Goal: Task Accomplishment & Management: Use online tool/utility

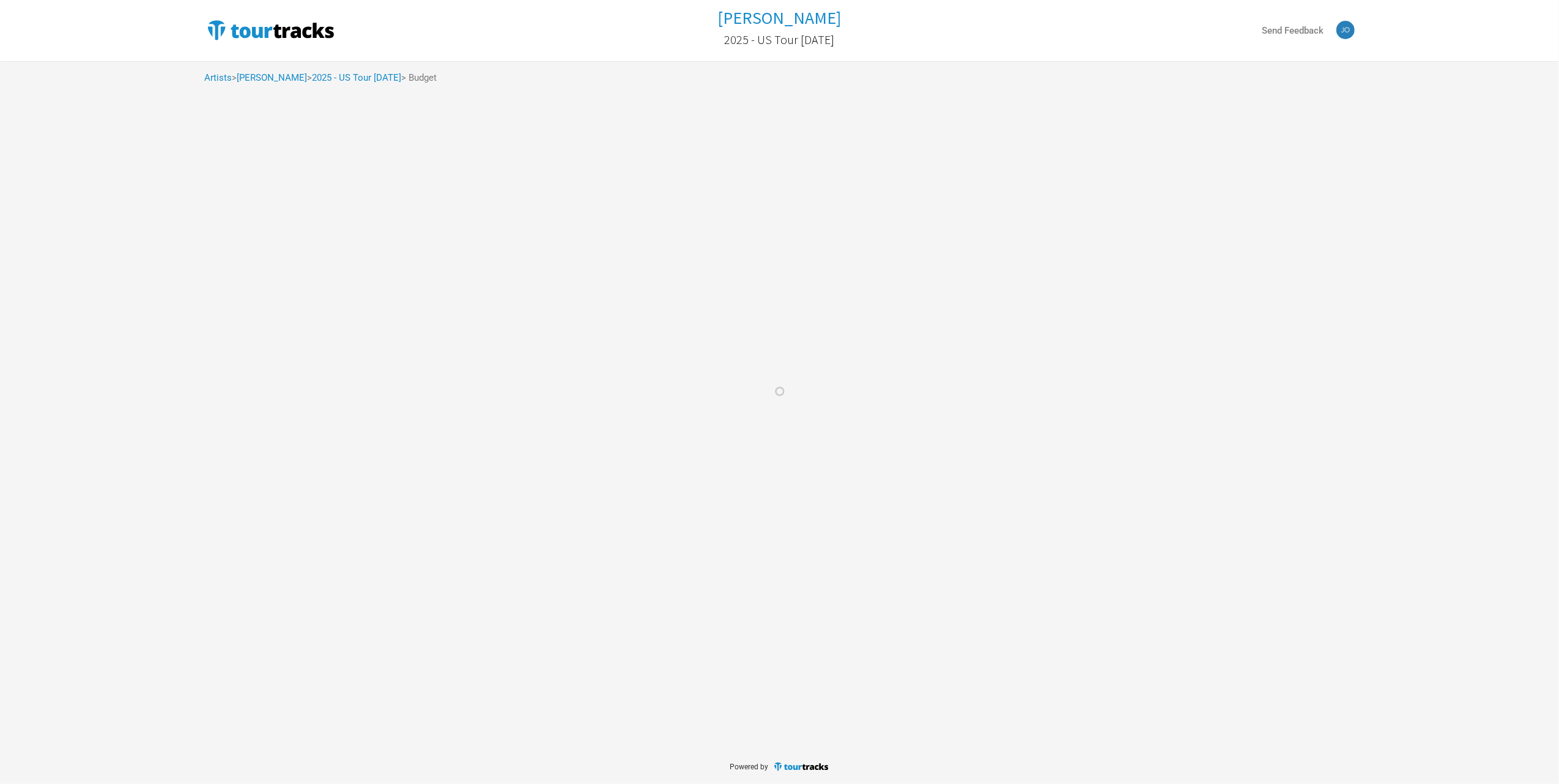
select select "% of Gross"
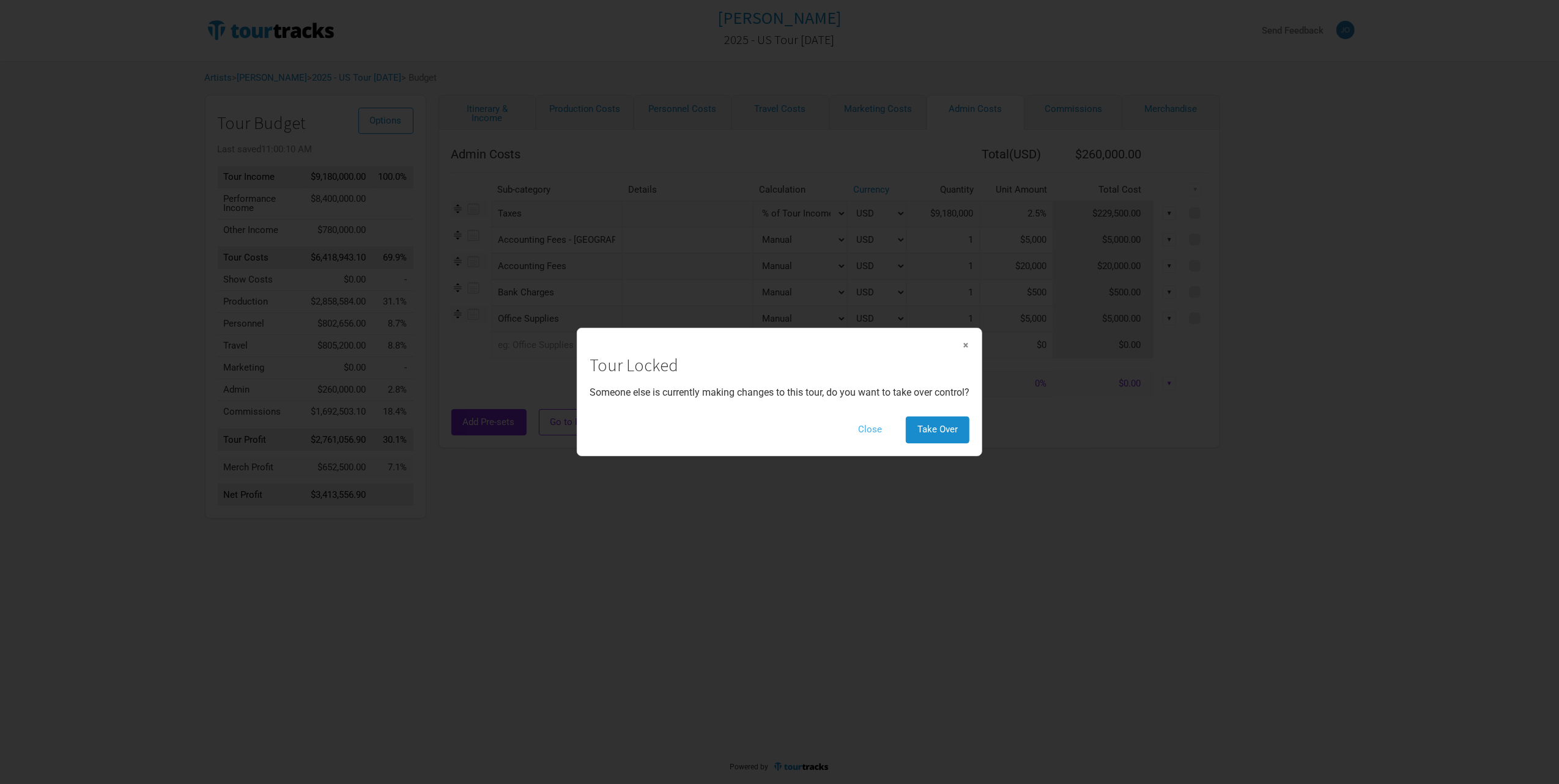
click at [857, 429] on button "Close" at bounding box center [871, 429] width 47 height 26
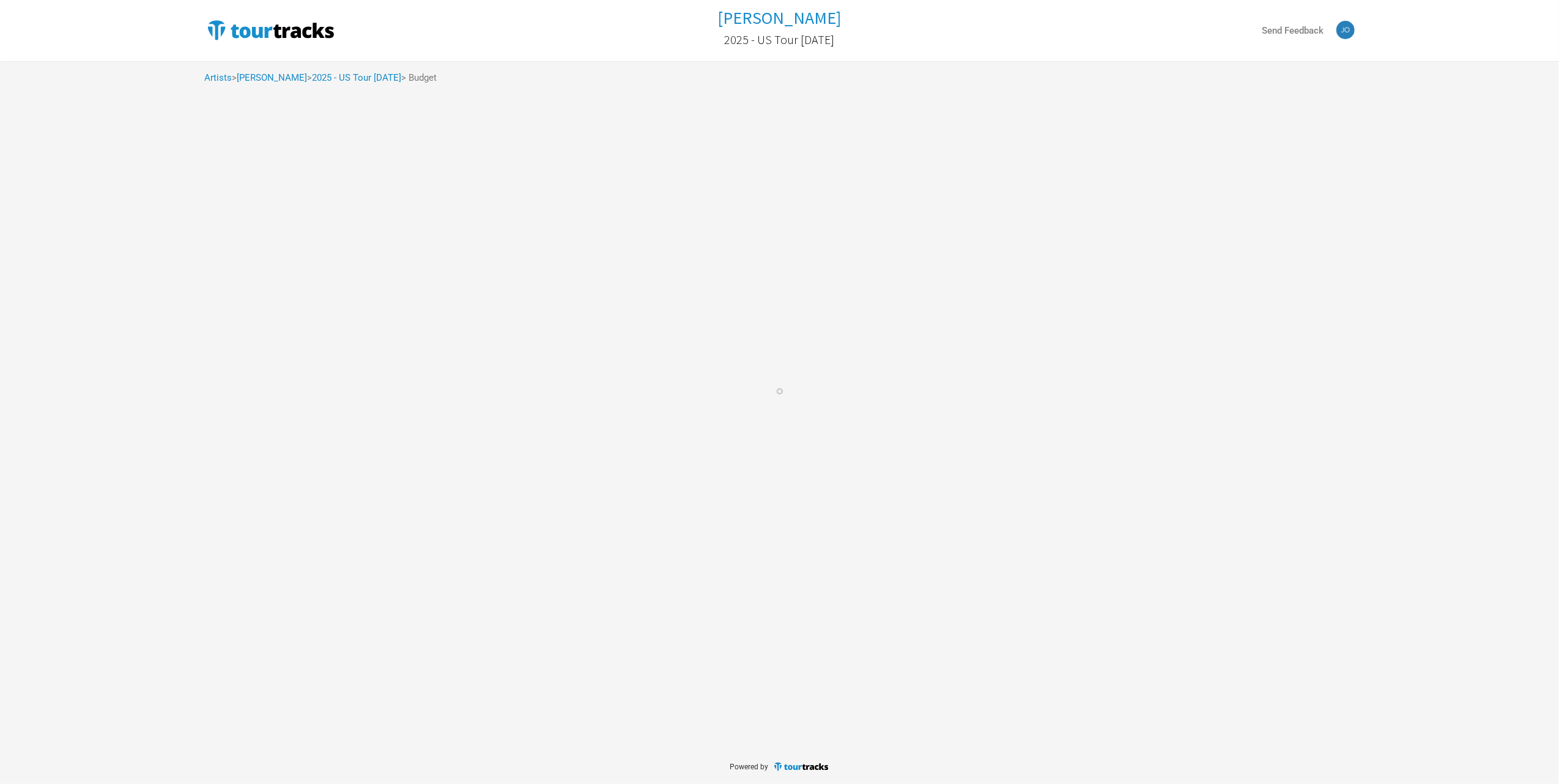
select select "% of Gross"
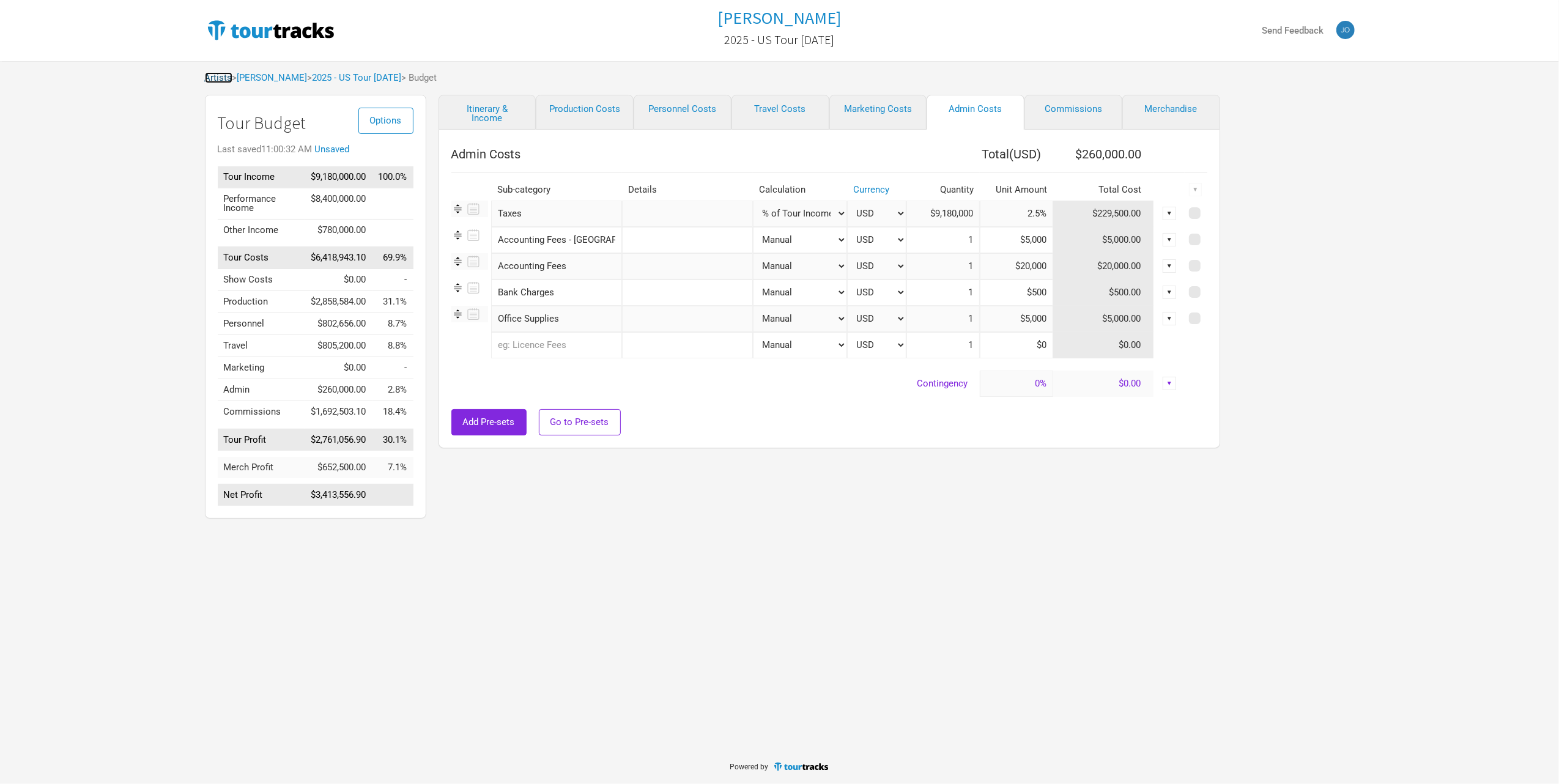
click at [222, 73] on link "Artists" at bounding box center [219, 78] width 27 height 11
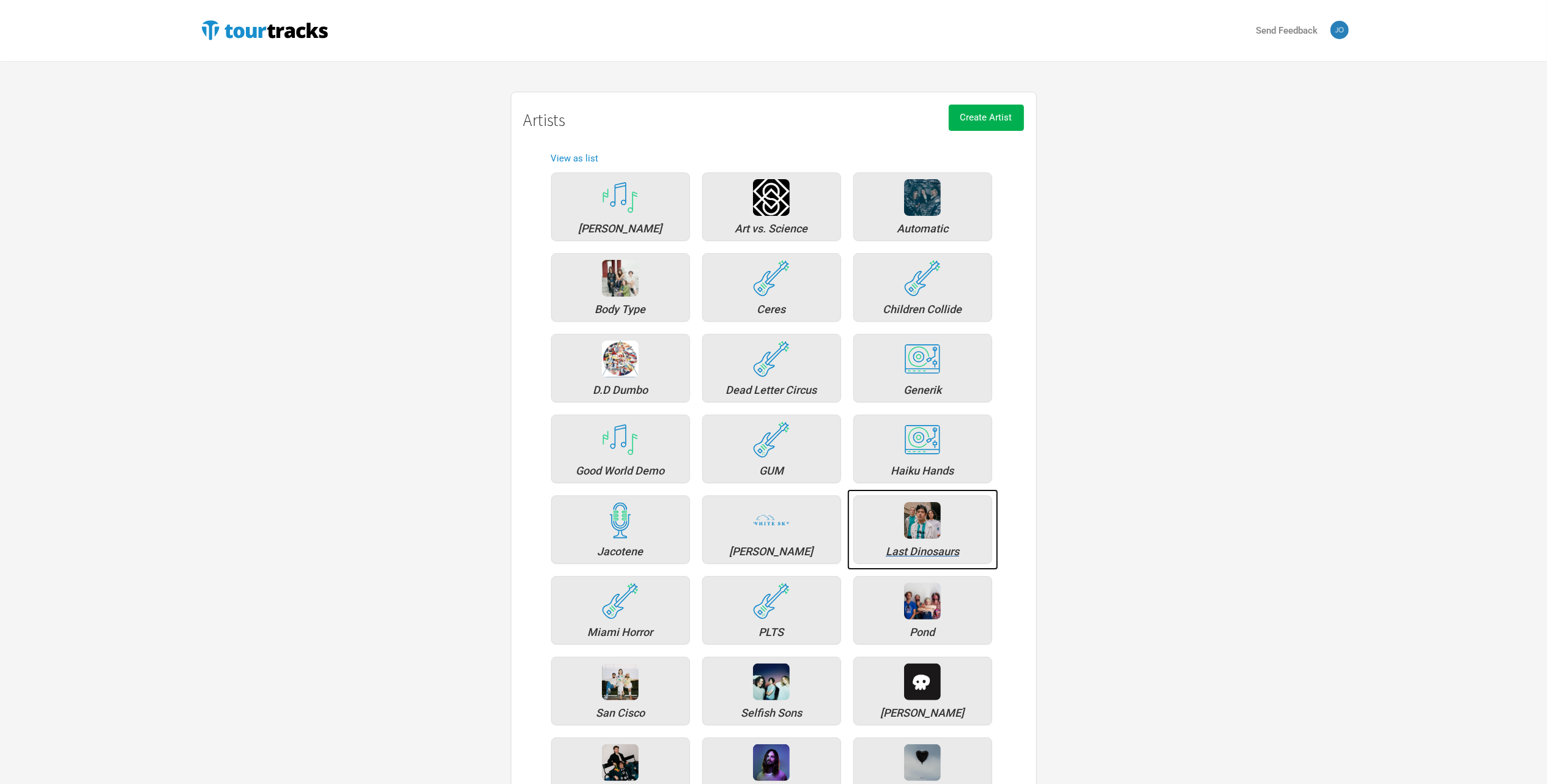
click at [897, 519] on div "Last Dinosaurs" at bounding box center [923, 529] width 139 height 68
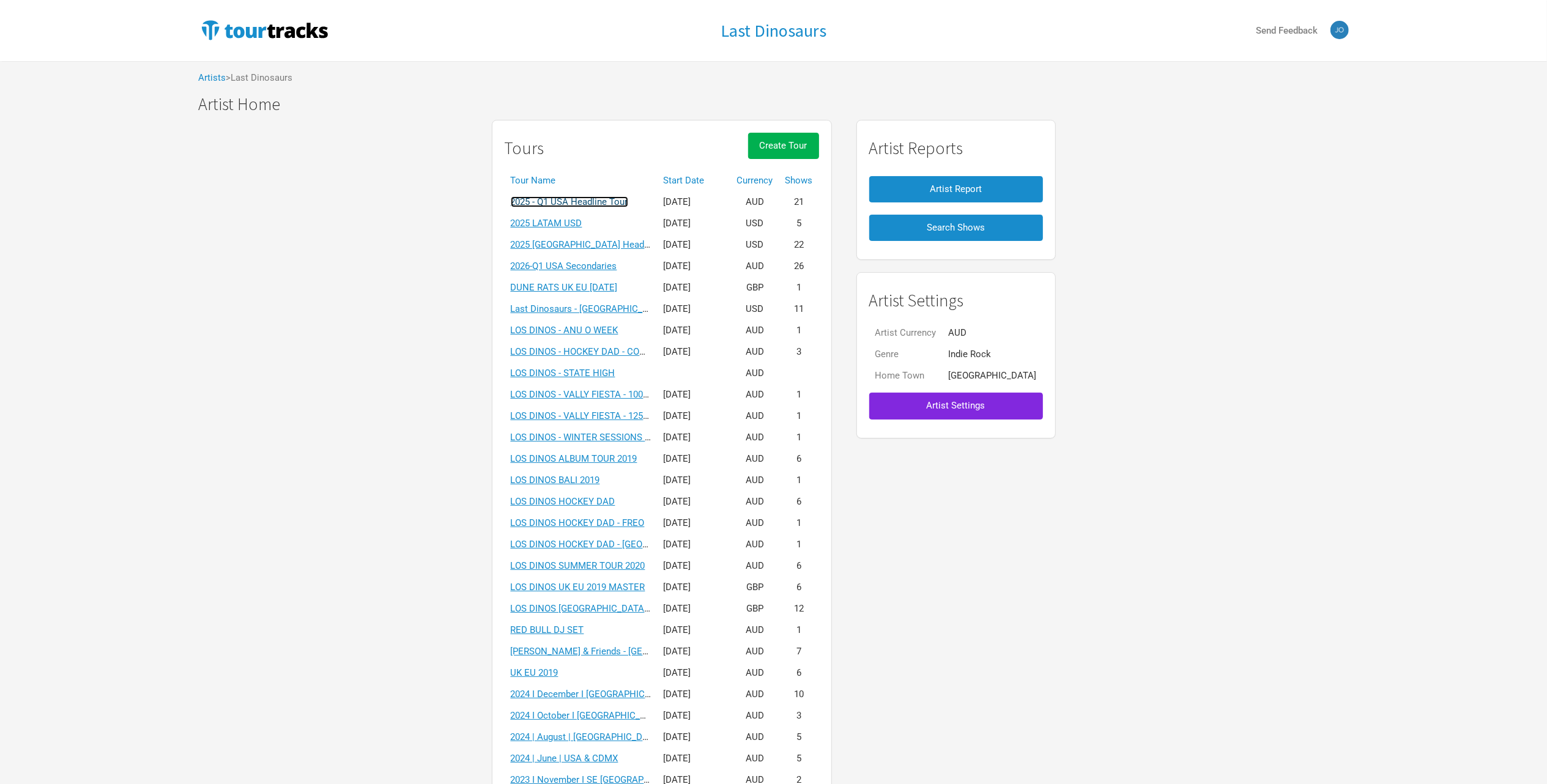
click at [593, 204] on link "2025 - Q1 USA Headline Tour" at bounding box center [570, 202] width 118 height 11
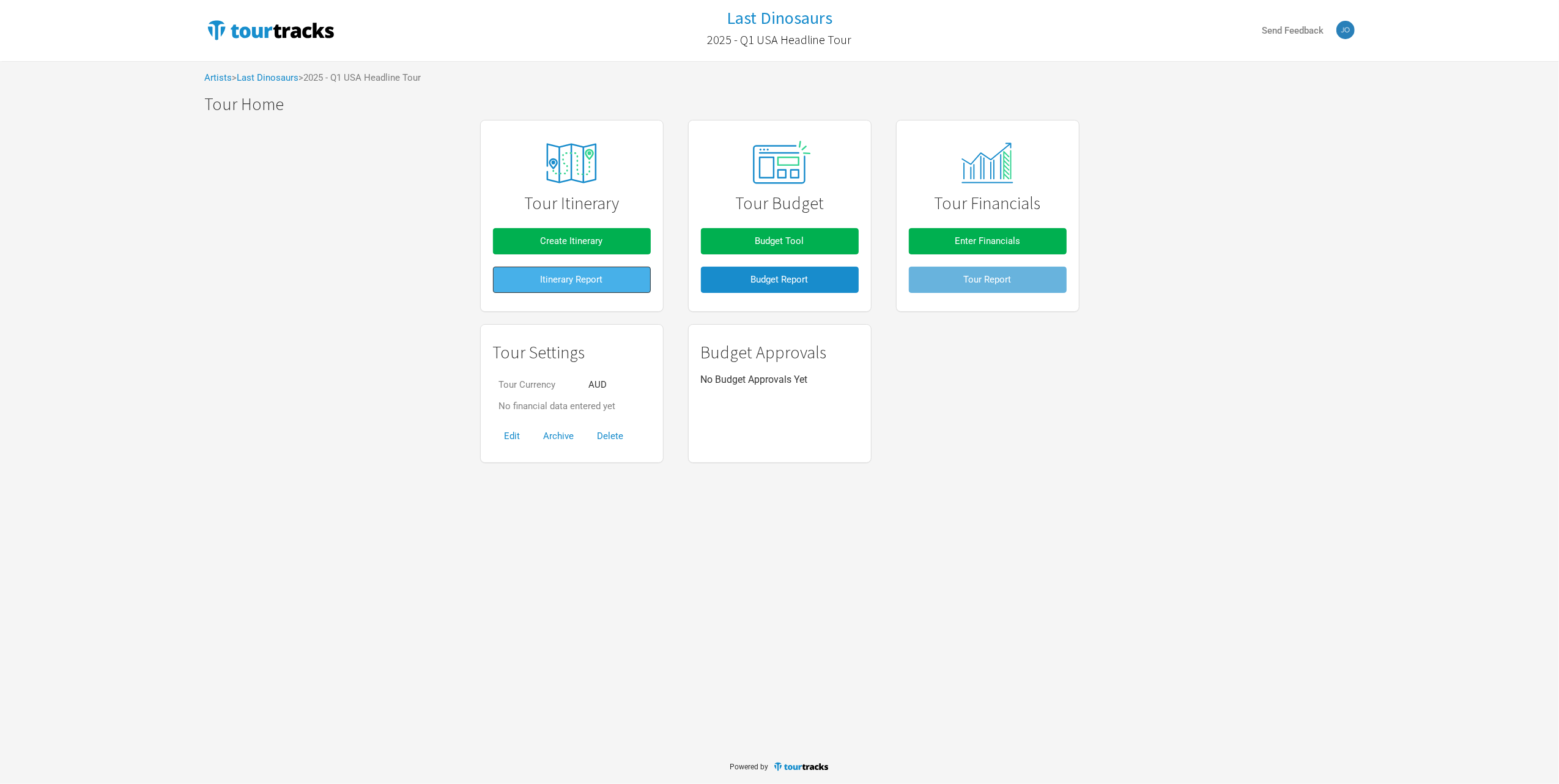
click at [588, 280] on span "Itinerary Report" at bounding box center [571, 279] width 62 height 11
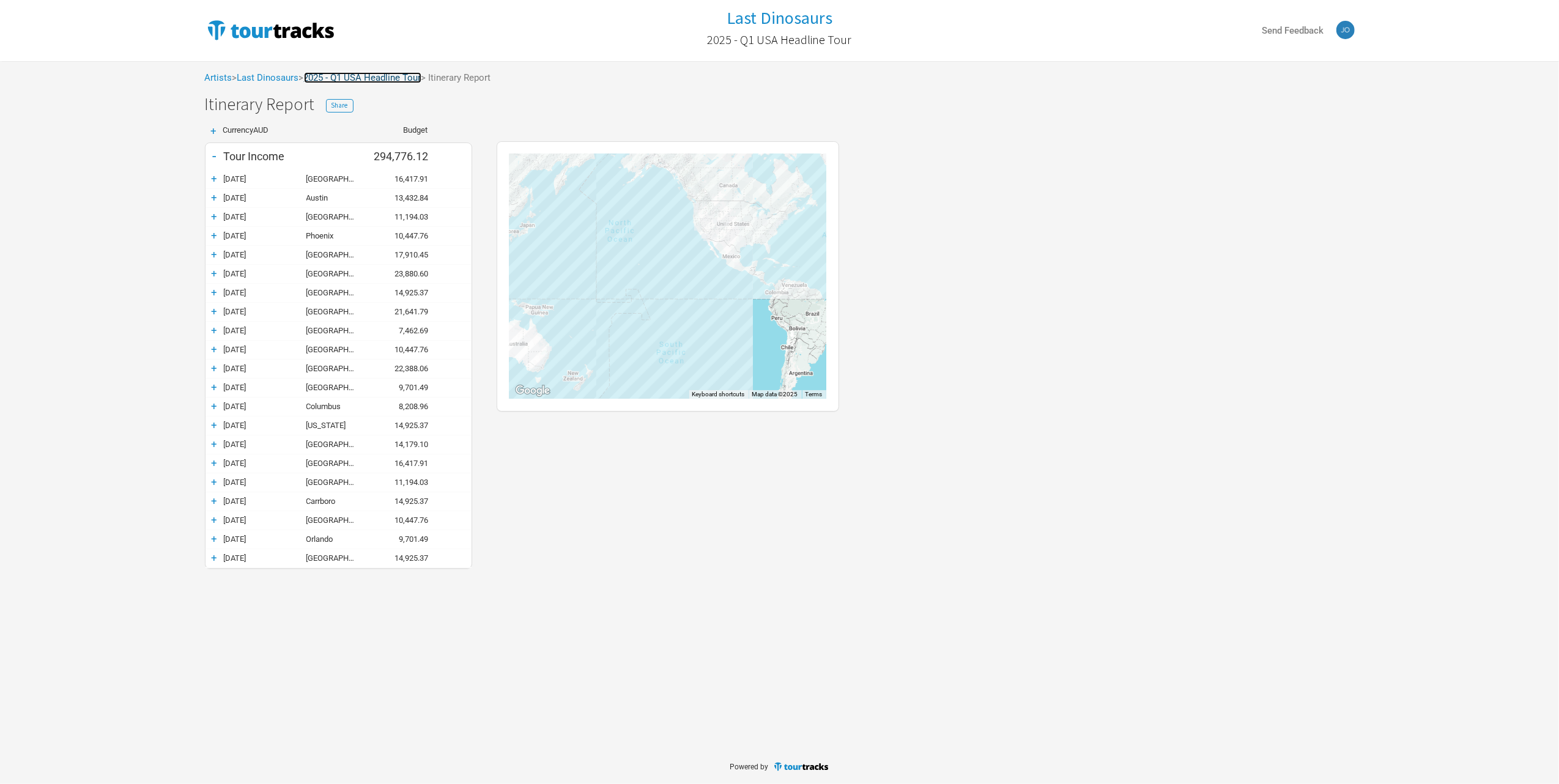
click at [367, 76] on link "2025 - Q1 USA Headline Tour" at bounding box center [362, 78] width 118 height 11
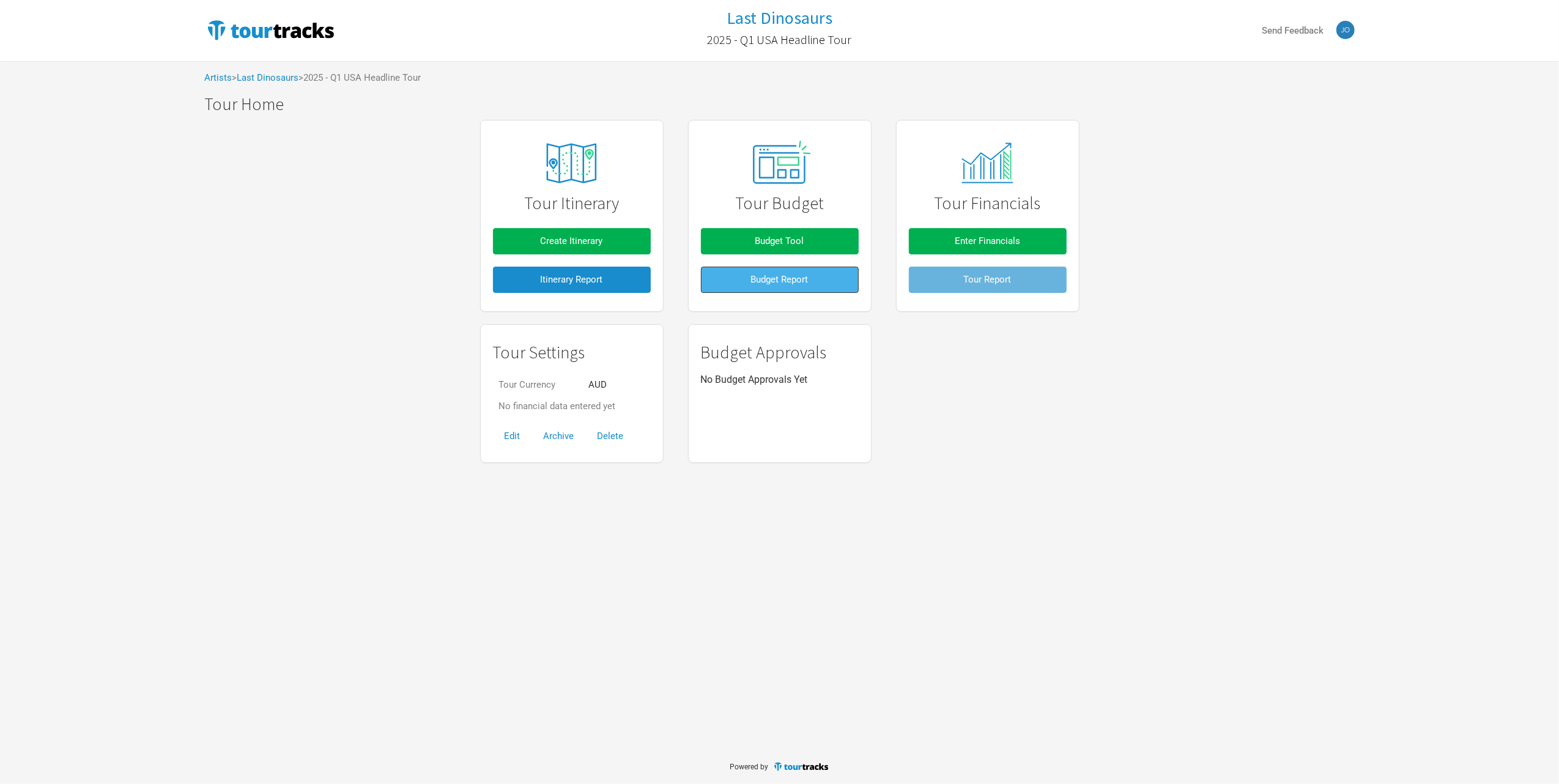
click at [793, 280] on span "Budget Report" at bounding box center [780, 279] width 58 height 11
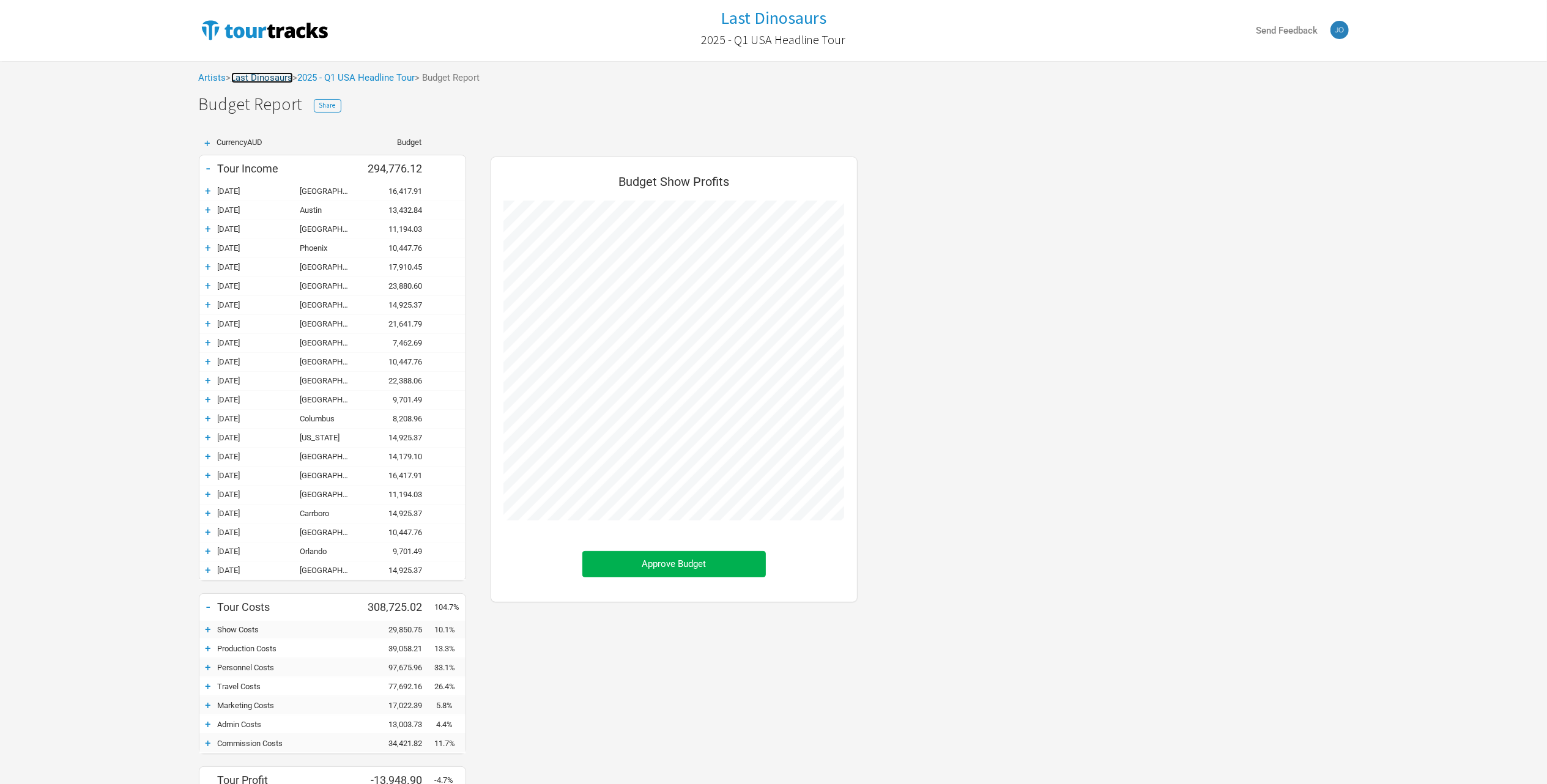
click at [277, 76] on link "Last Dinosaurs" at bounding box center [262, 78] width 62 height 11
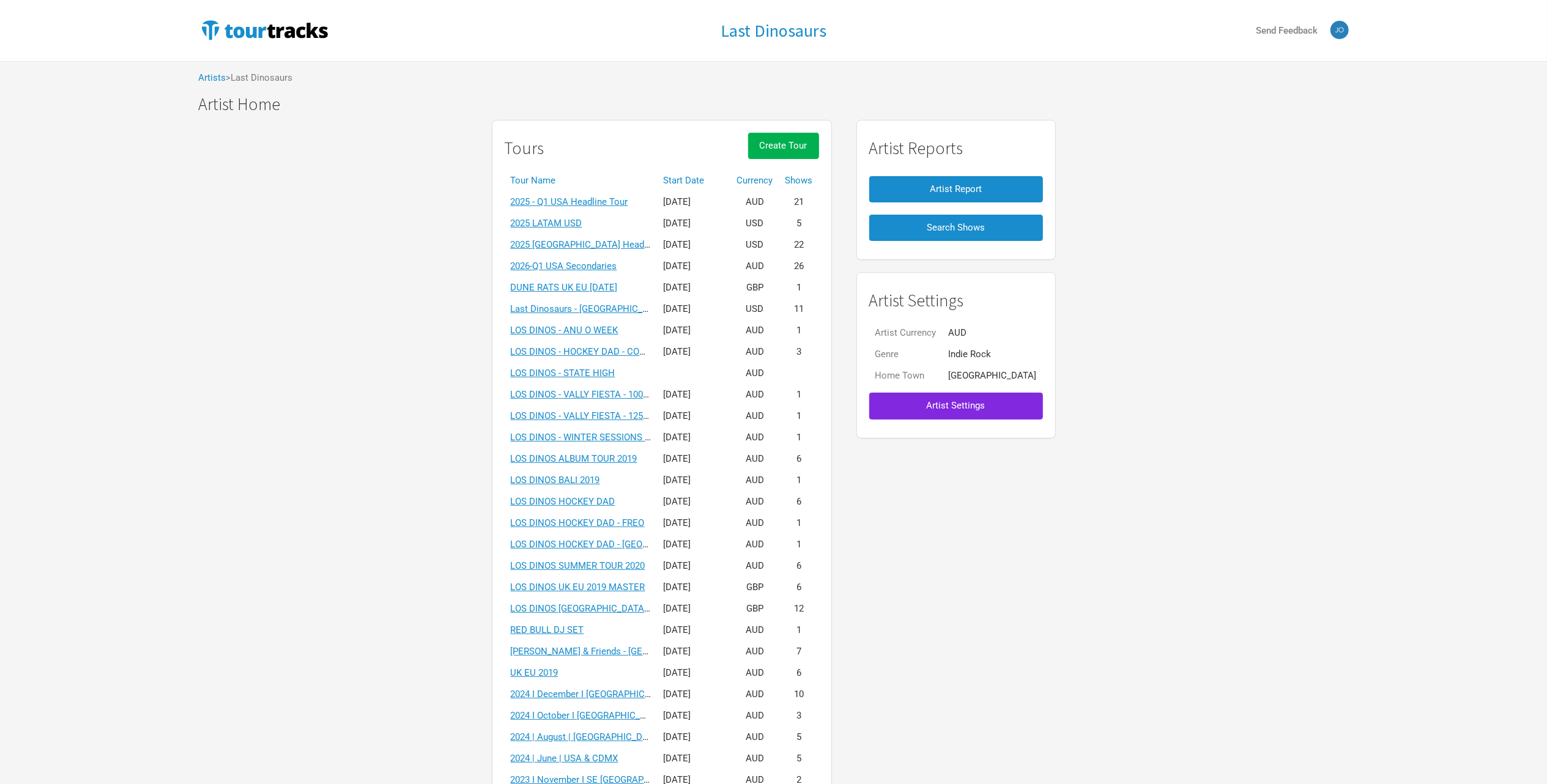
click at [716, 177] on th "Start Date" at bounding box center [695, 180] width 73 height 21
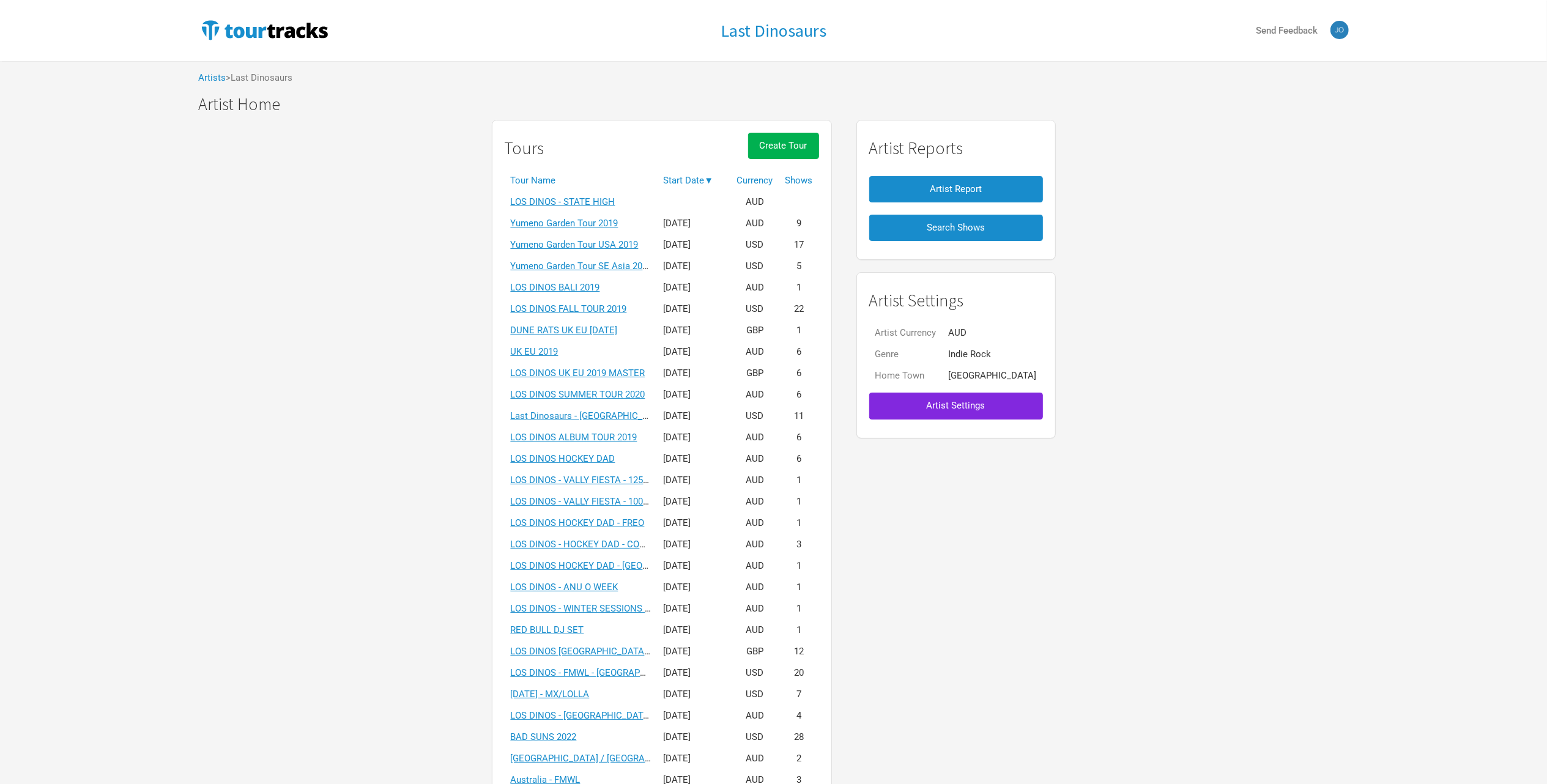
click at [716, 177] on th "Start Date ▼" at bounding box center [695, 180] width 73 height 21
click at [617, 204] on link "2026-Q1 USA Secondaries" at bounding box center [564, 202] width 107 height 11
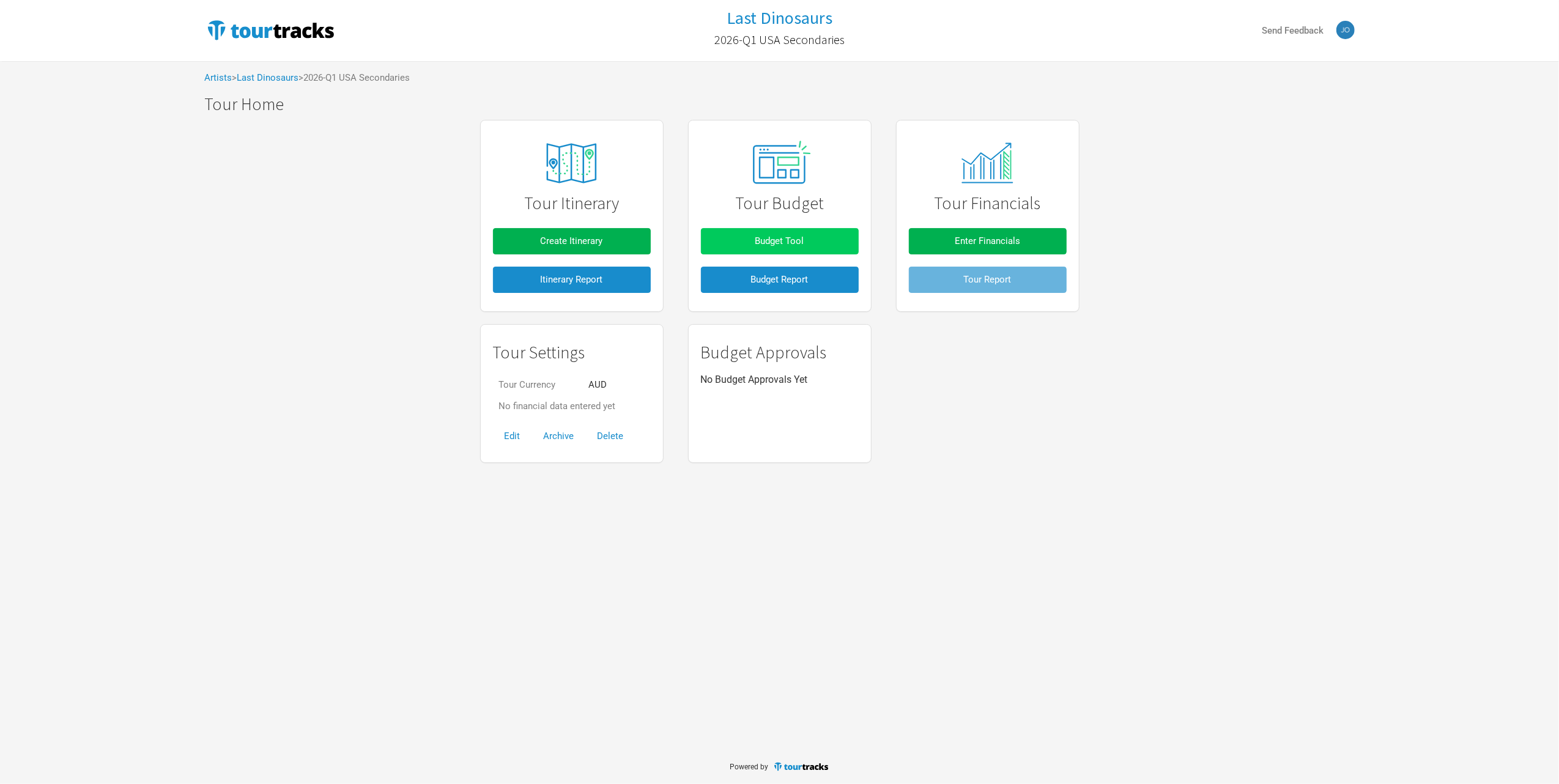
click at [784, 245] on span "Budget Tool" at bounding box center [780, 241] width 49 height 11
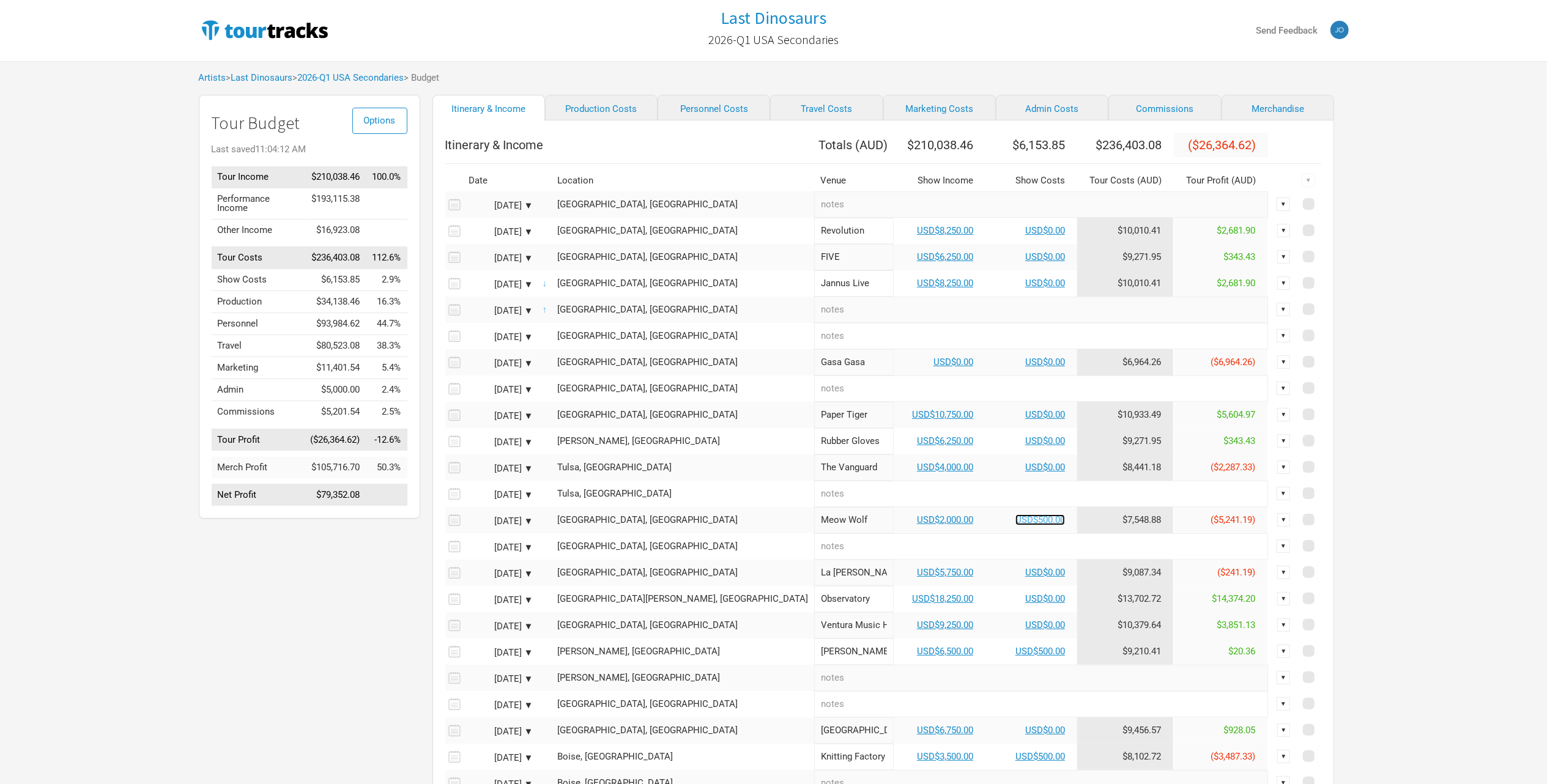
click at [1016, 526] on link "USD$500.00" at bounding box center [1040, 520] width 49 height 11
select select "USD"
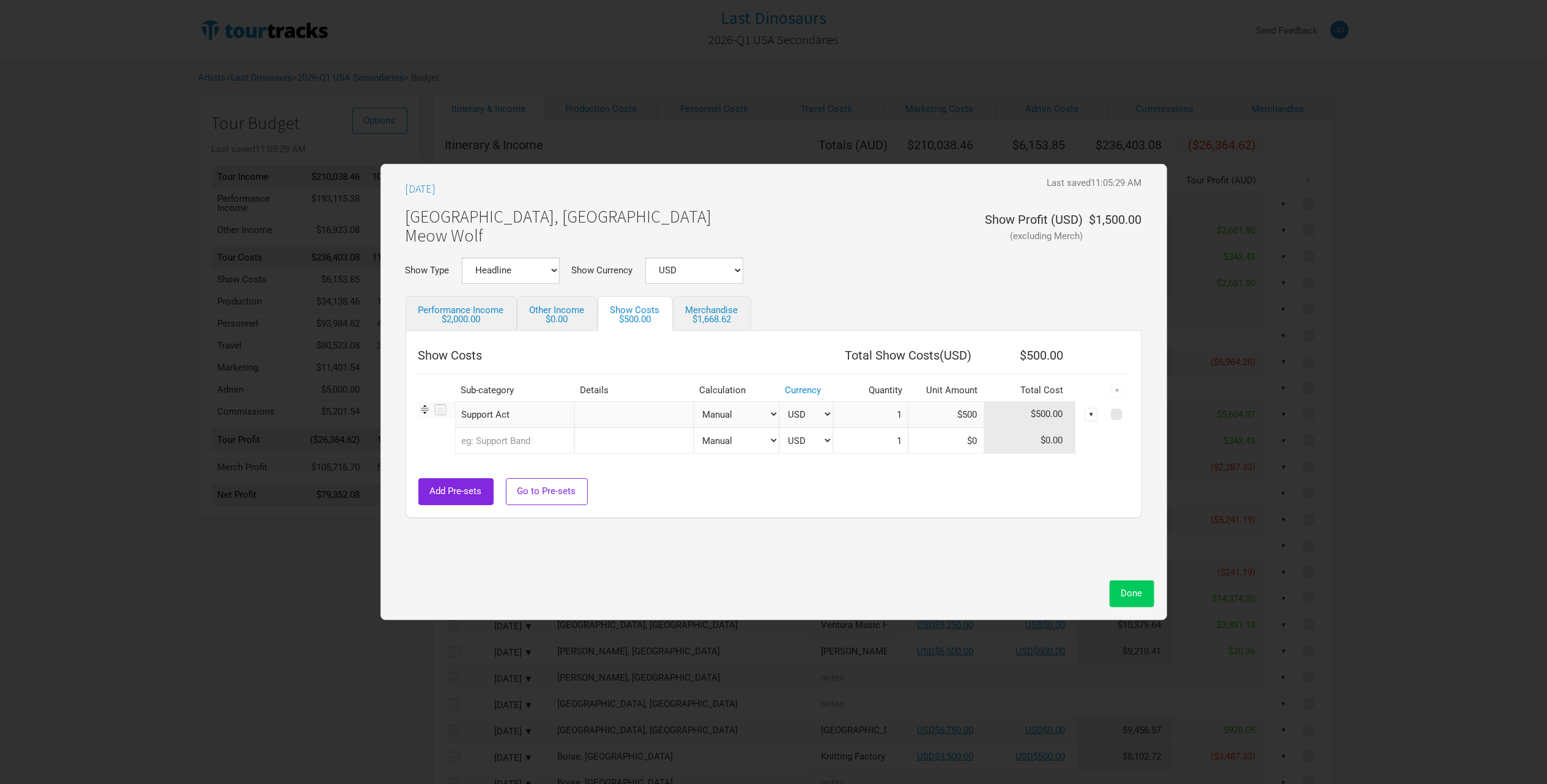
click at [1125, 598] on span "Done" at bounding box center [1132, 593] width 21 height 11
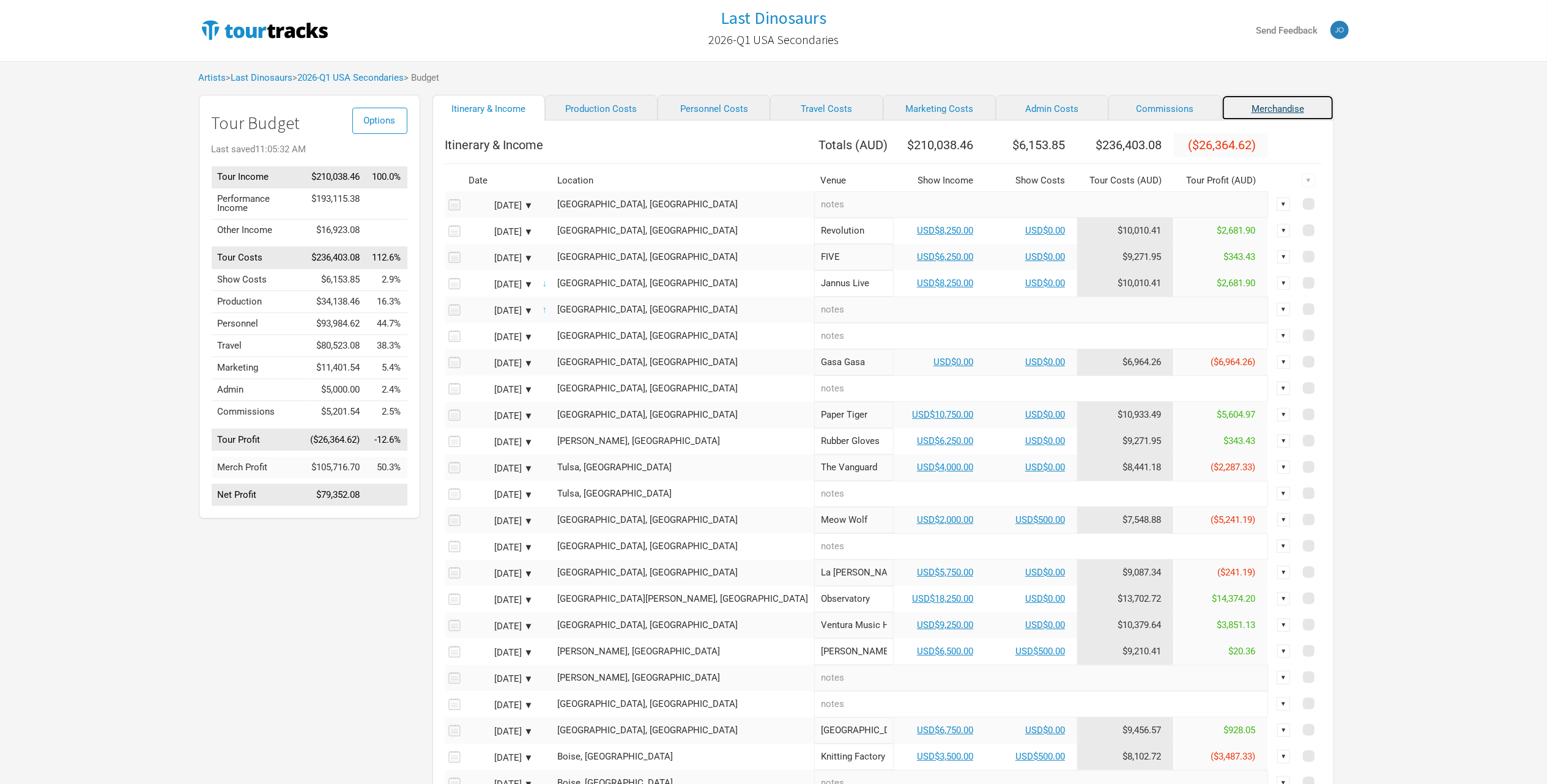
click at [1221, 110] on link "Merchandise" at bounding box center [1277, 108] width 112 height 26
select select "Total Days"
select select "USD"
select select "% of Gross Merch"
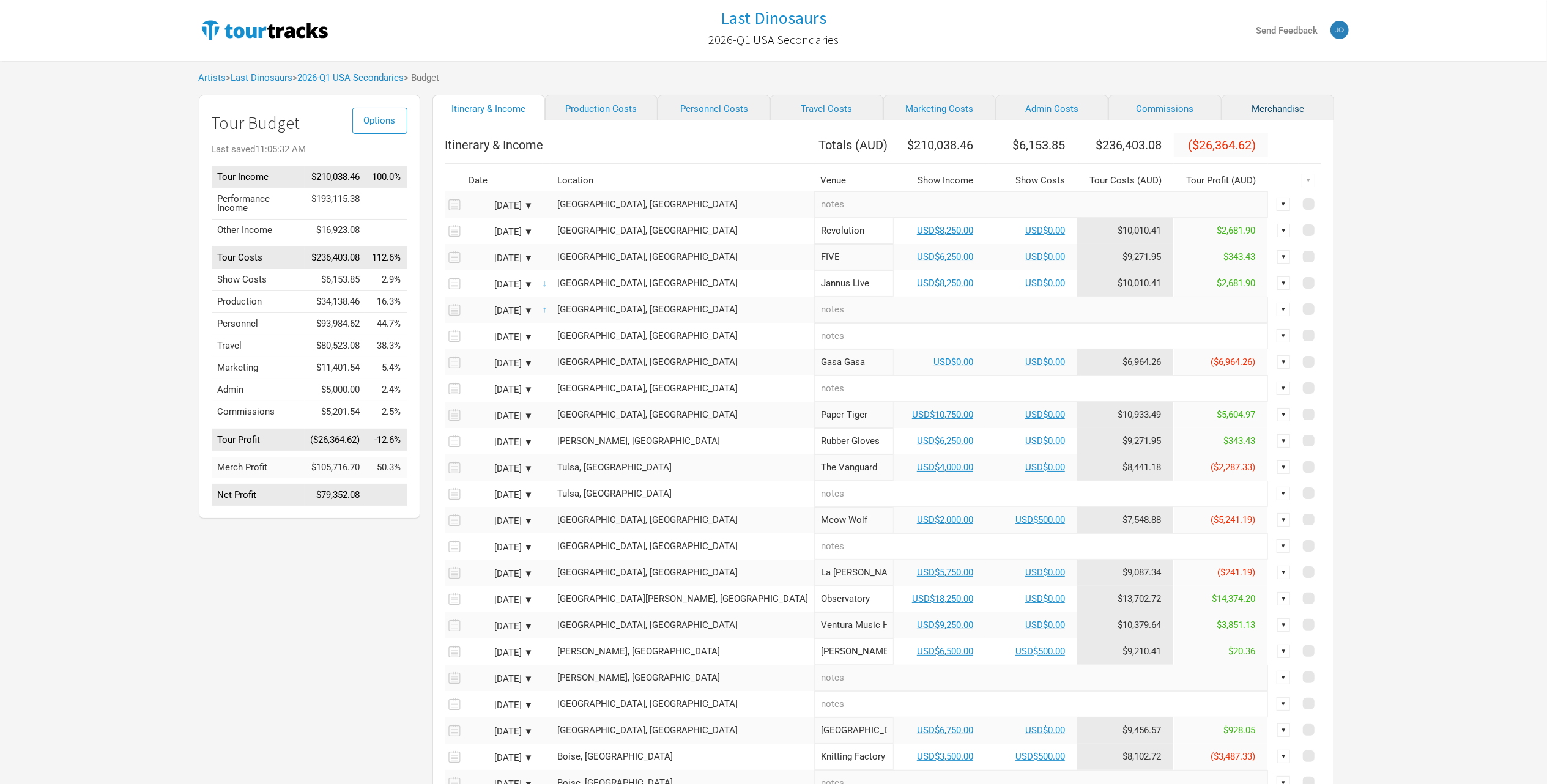
select select "USD"
select select "% of Gross Merch"
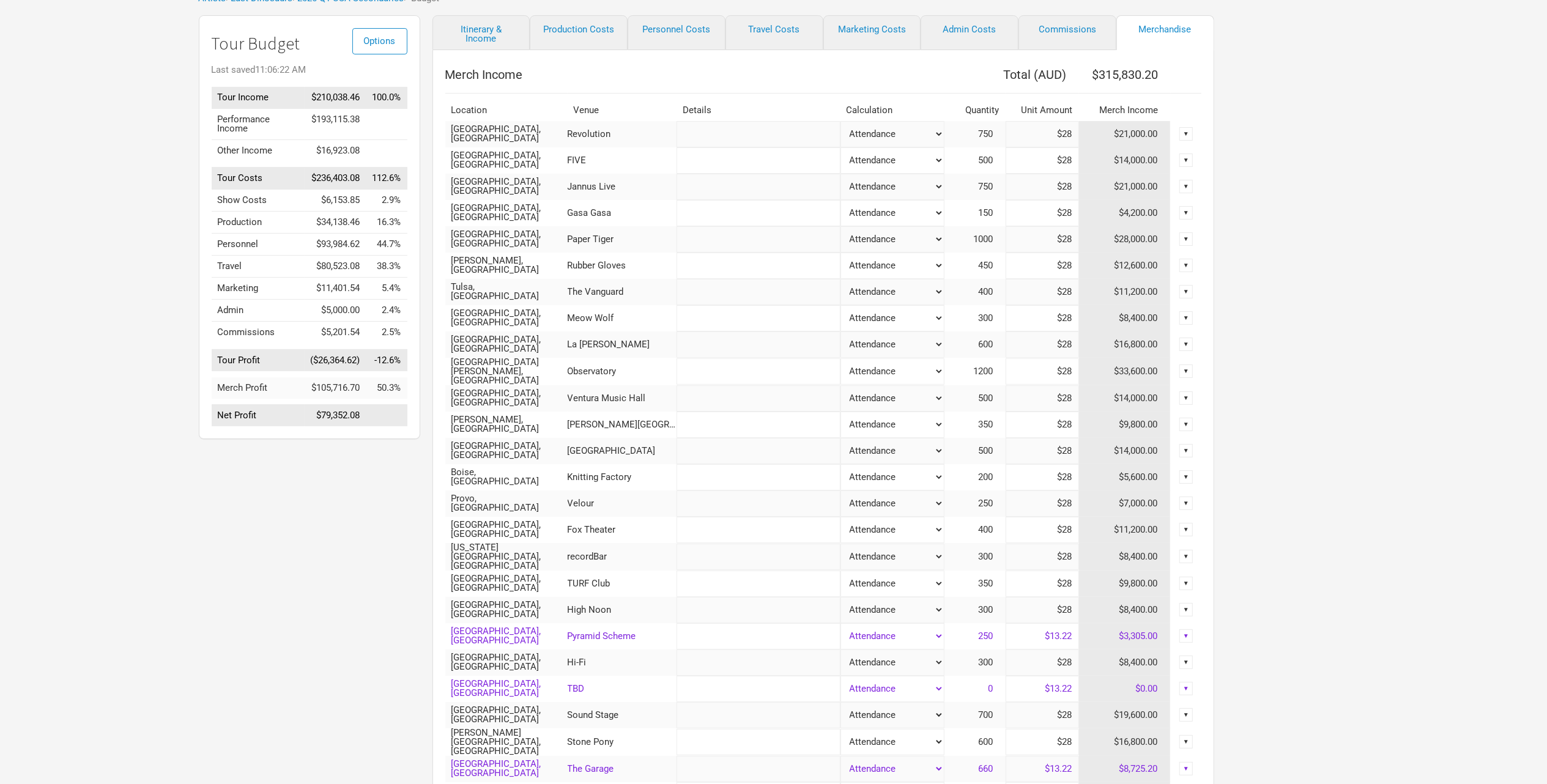
scroll to position [87, 0]
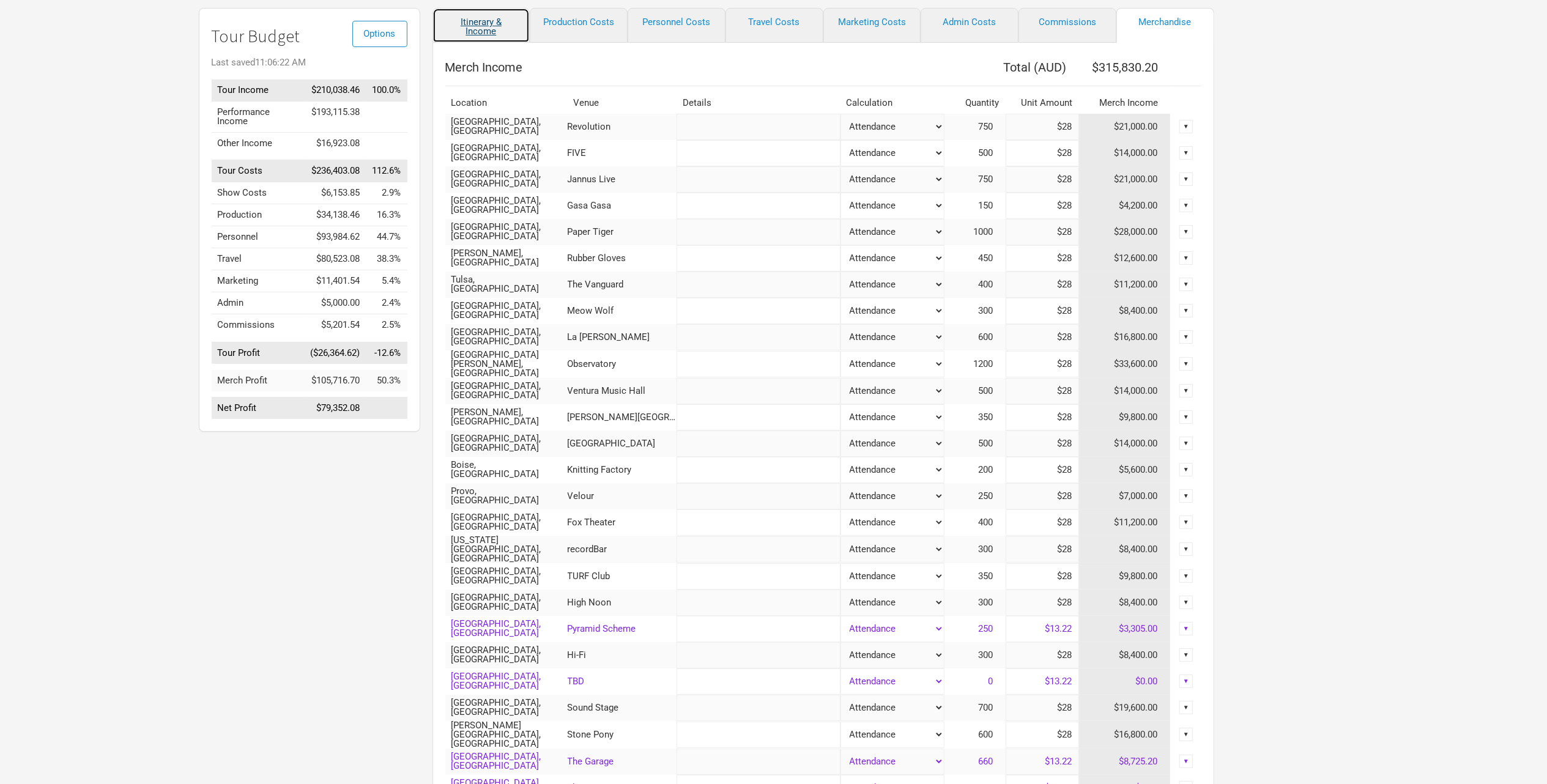
click at [475, 36] on link "Itinerary & Income" at bounding box center [481, 26] width 98 height 35
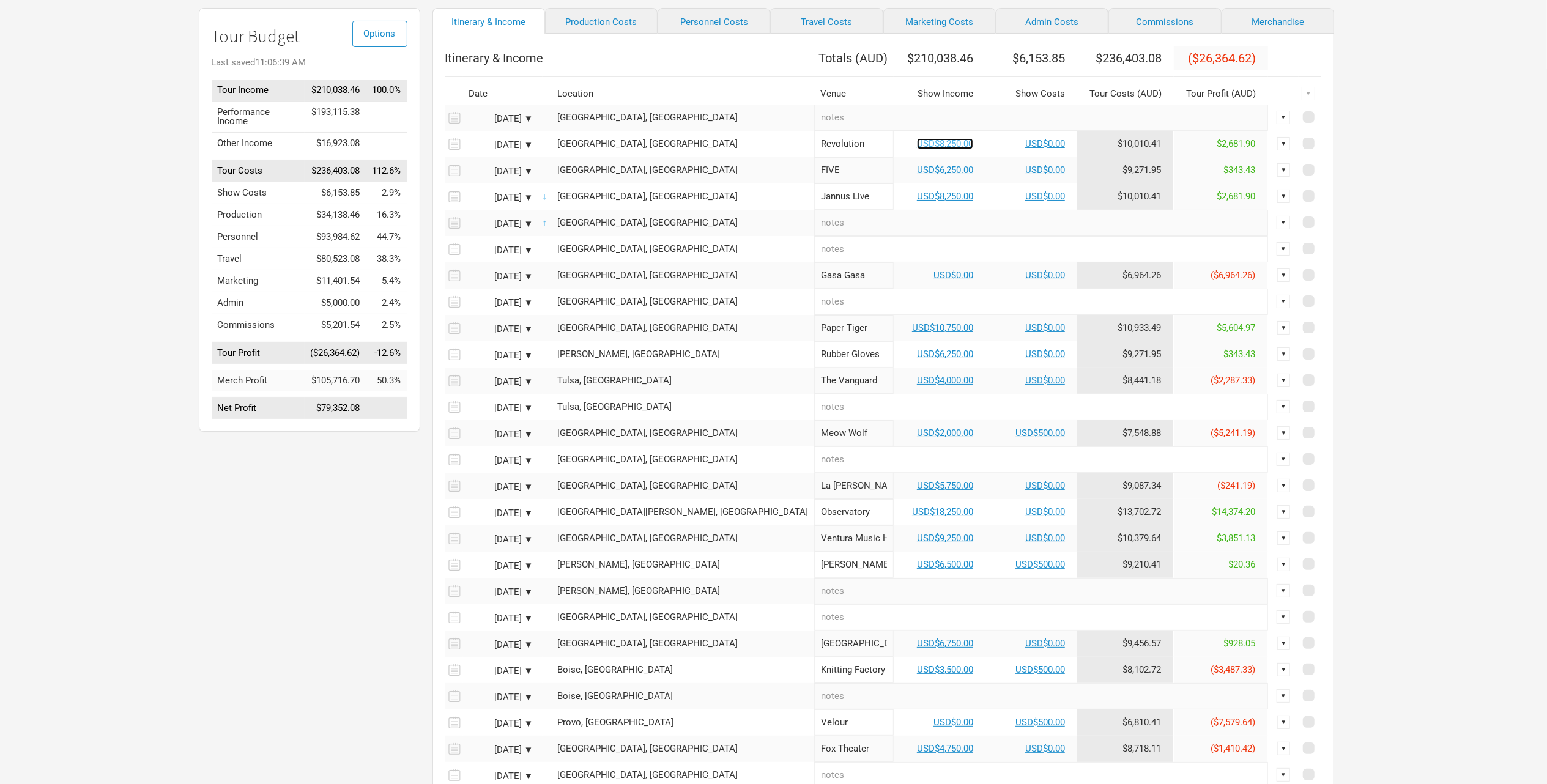
click at [917, 150] on link "USD$8,250.00" at bounding box center [946, 143] width 57 height 11
select select "USD"
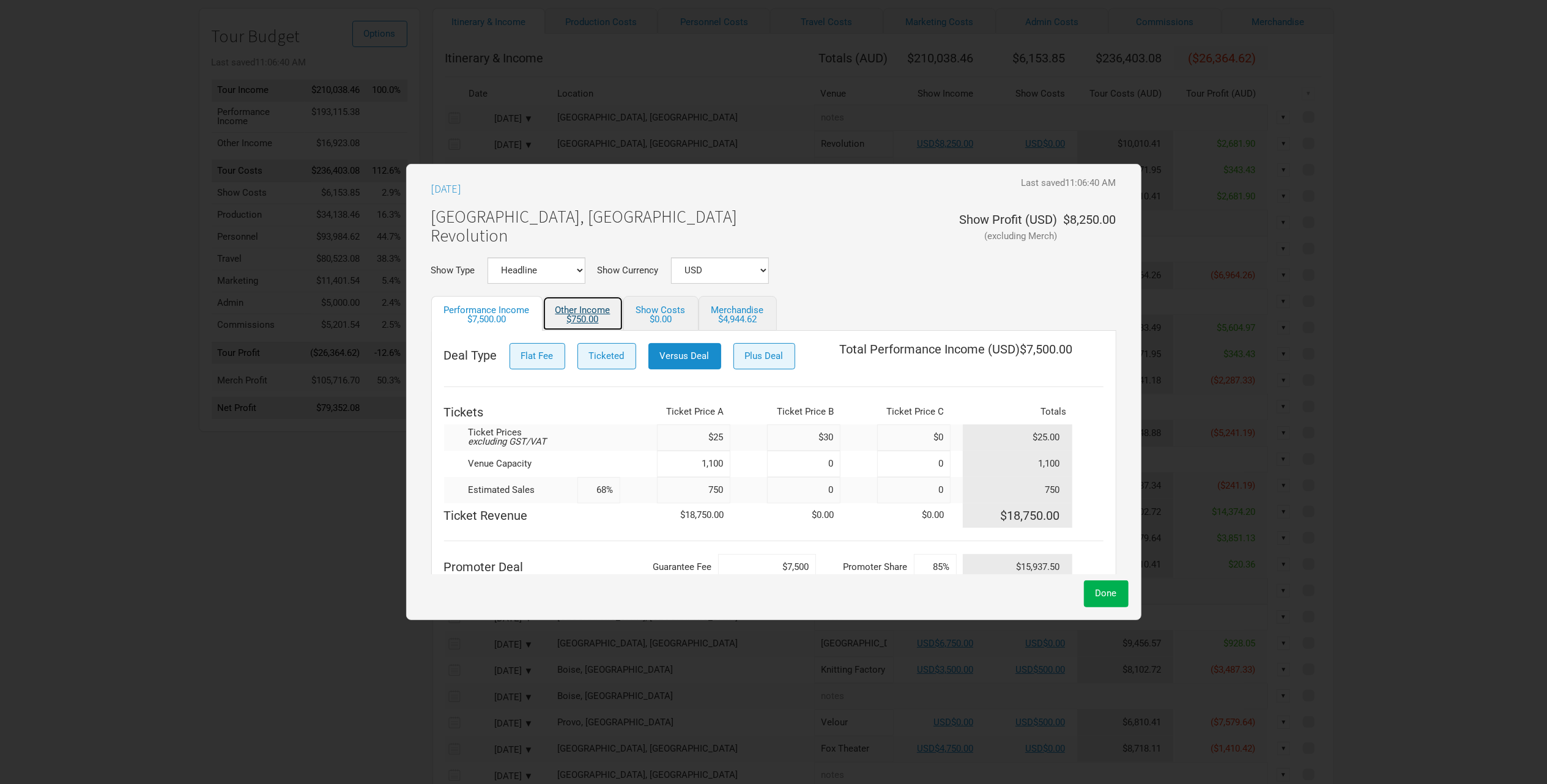
click at [606, 313] on link "Other Income $750.00" at bounding box center [583, 313] width 80 height 35
select select "USD"
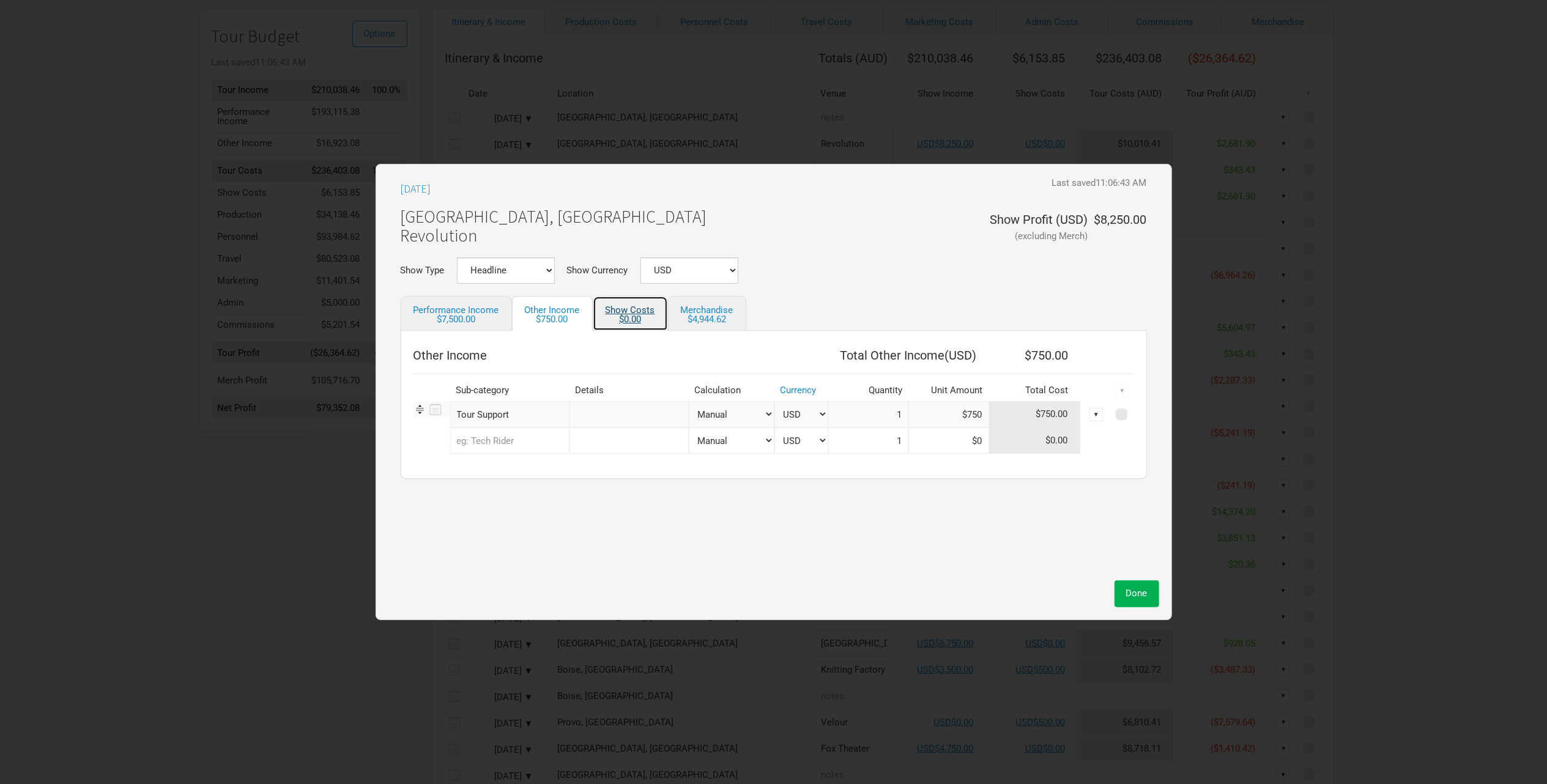
click at [628, 317] on div "$0.00" at bounding box center [631, 319] width 49 height 9
select select "USD"
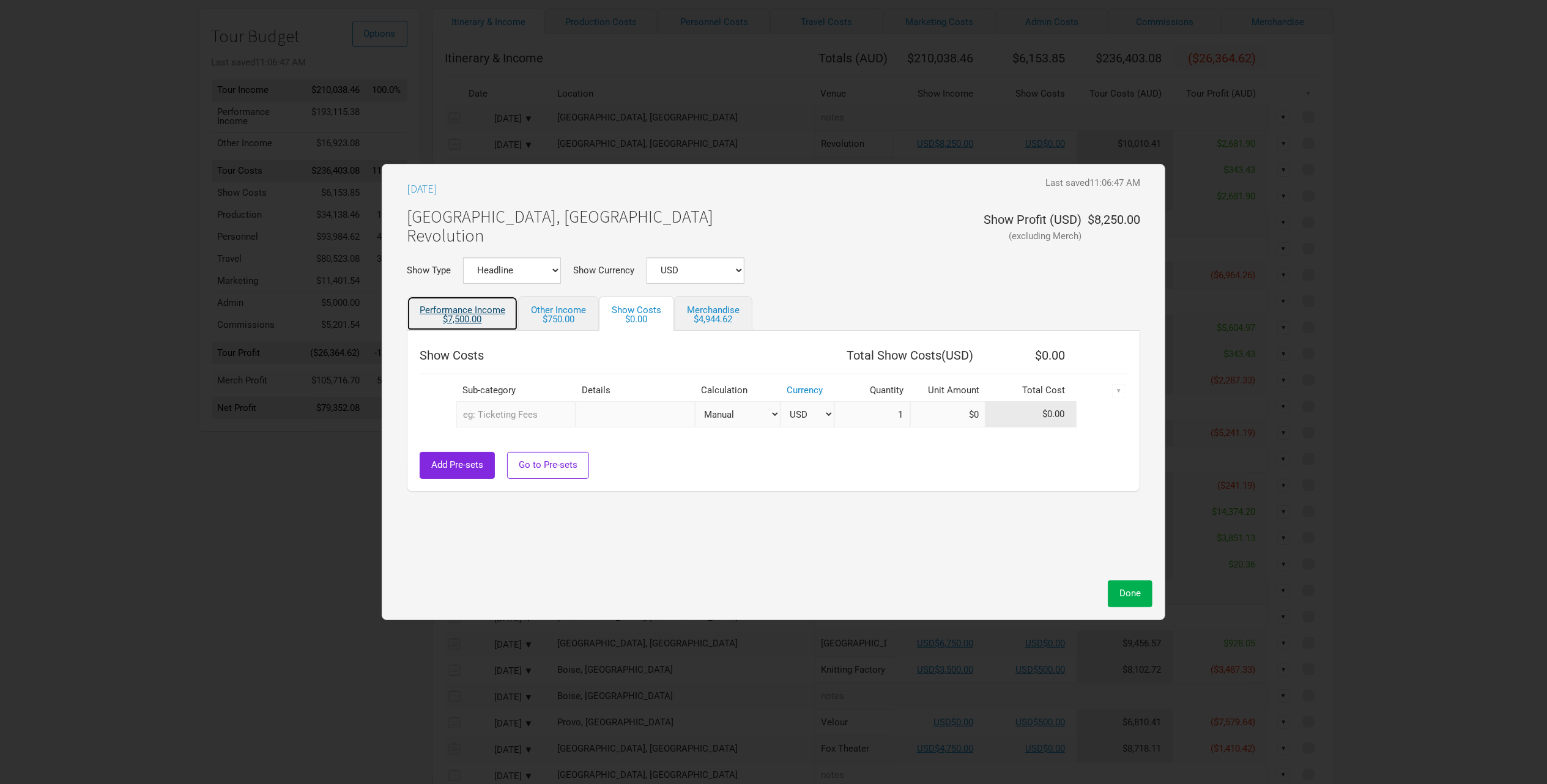
click at [476, 311] on link "Performance Income $7,500.00" at bounding box center [463, 313] width 111 height 35
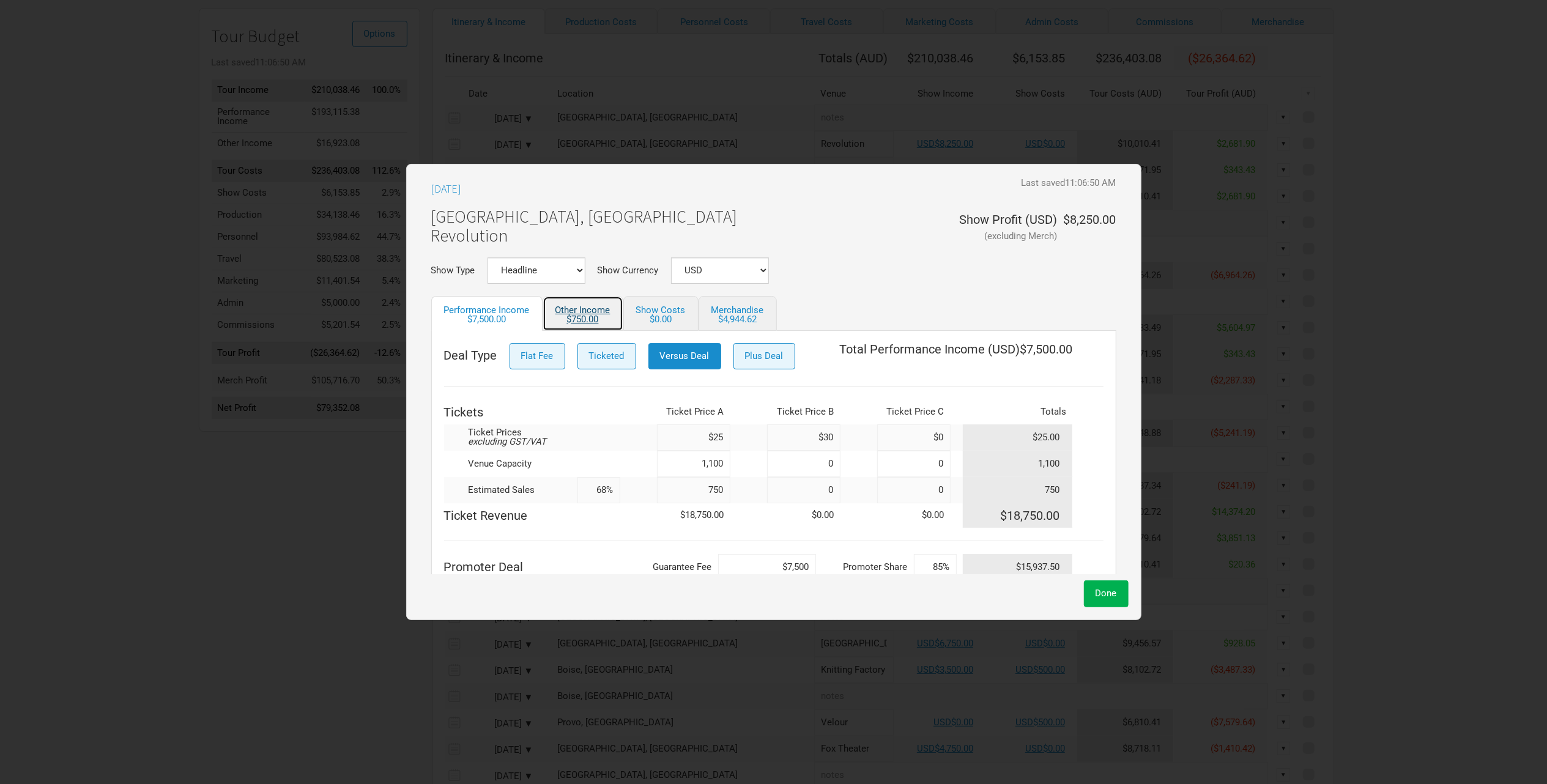
click at [595, 308] on link "Other Income $750.00" at bounding box center [583, 313] width 80 height 35
select select "USD"
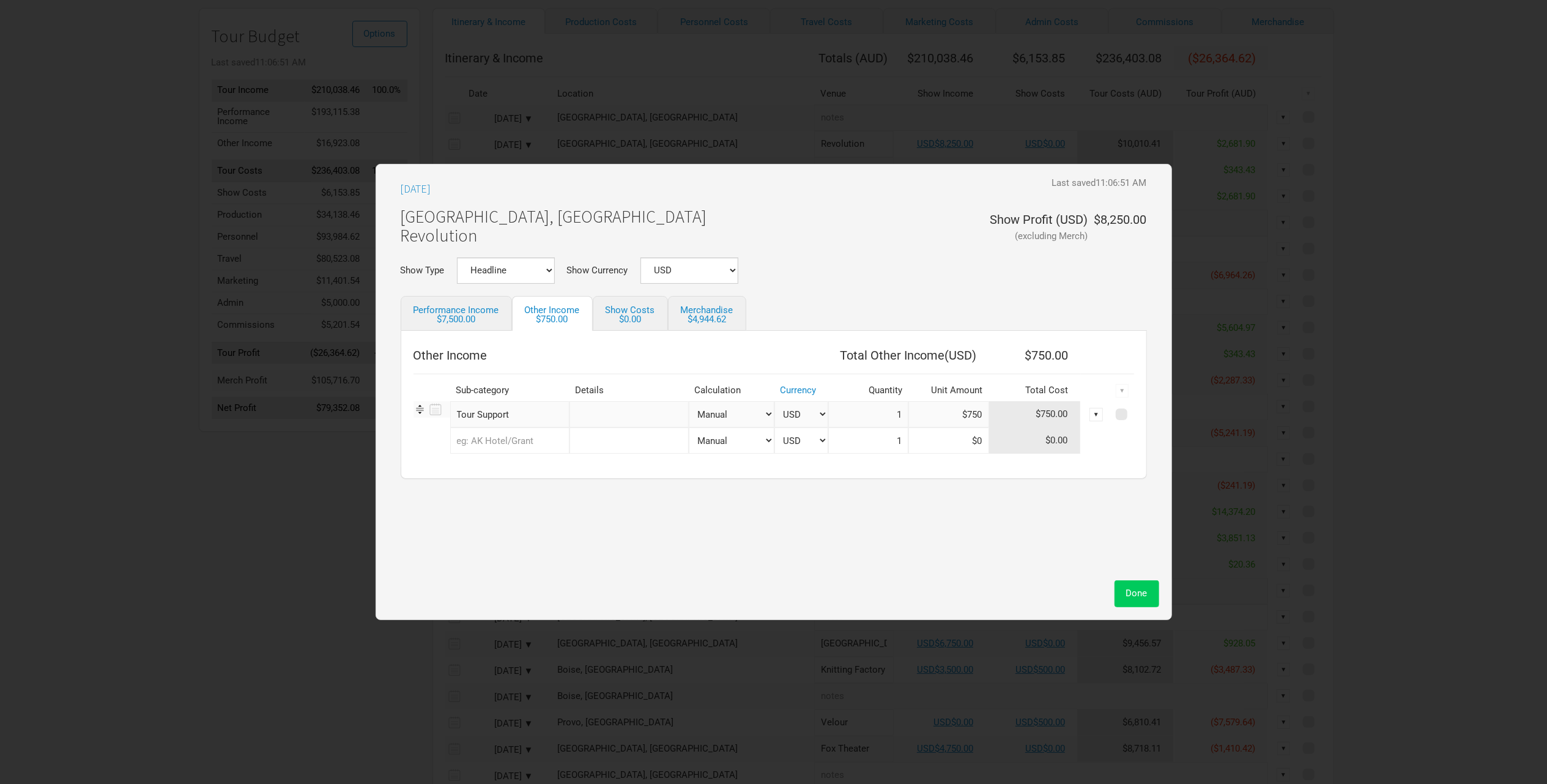
click at [1136, 592] on span "Done" at bounding box center [1136, 593] width 21 height 11
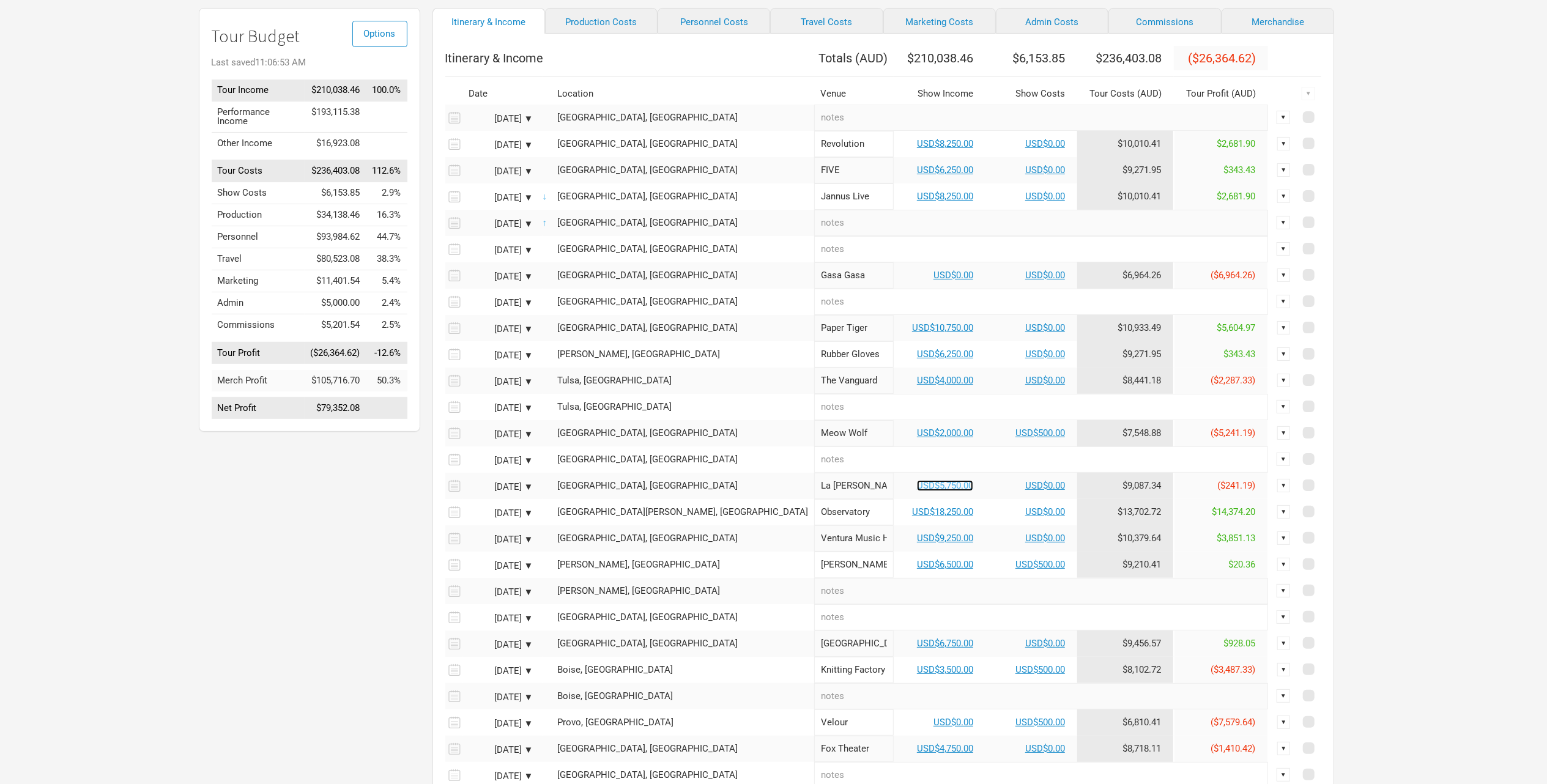
click at [917, 491] on link "USD$5,750.00" at bounding box center [946, 486] width 57 height 11
select select "USD"
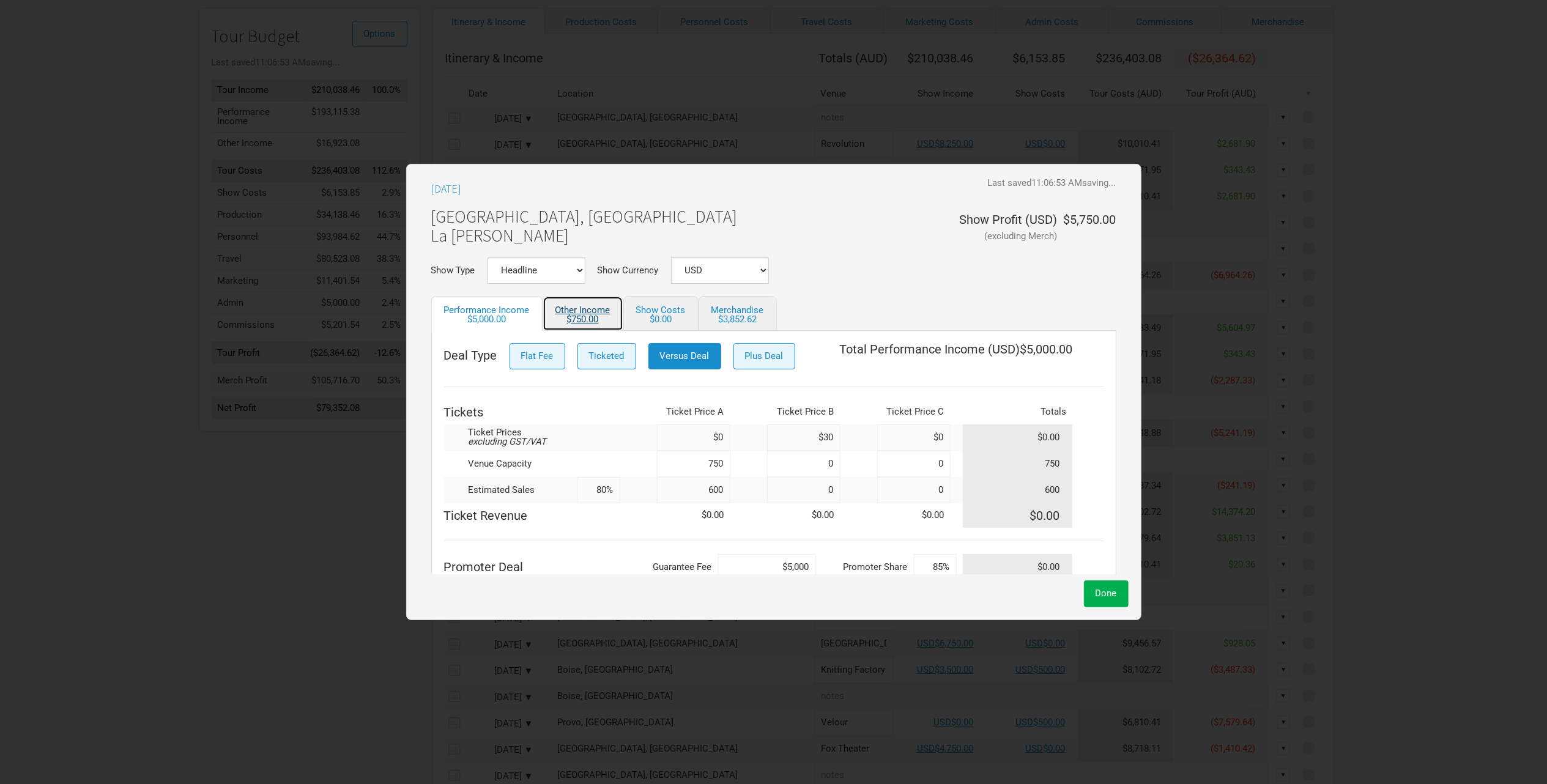
click at [602, 316] on div "$750.00" at bounding box center [583, 319] width 55 height 9
select select "USD"
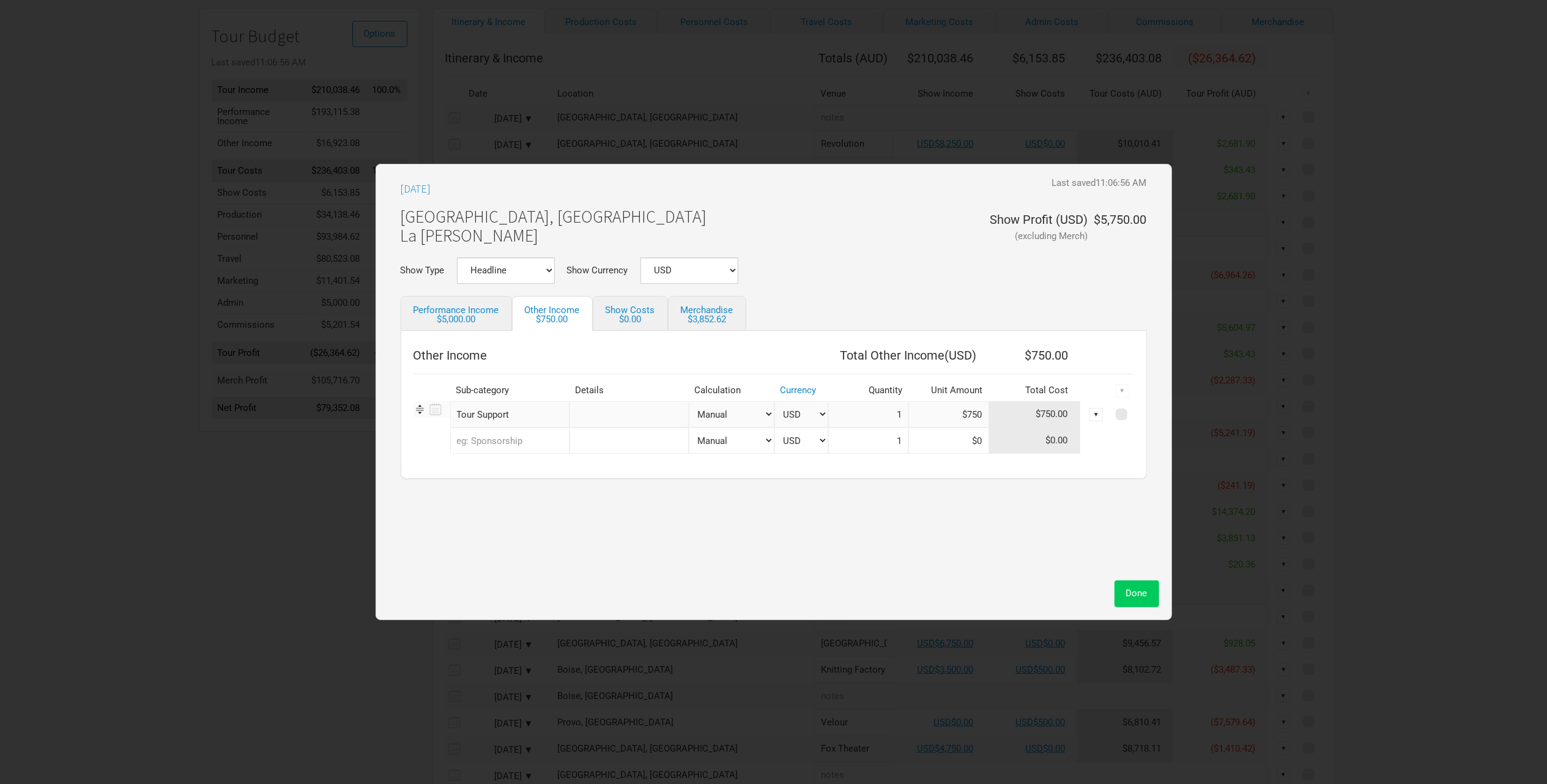
click at [1140, 588] on span "Done" at bounding box center [1136, 593] width 21 height 11
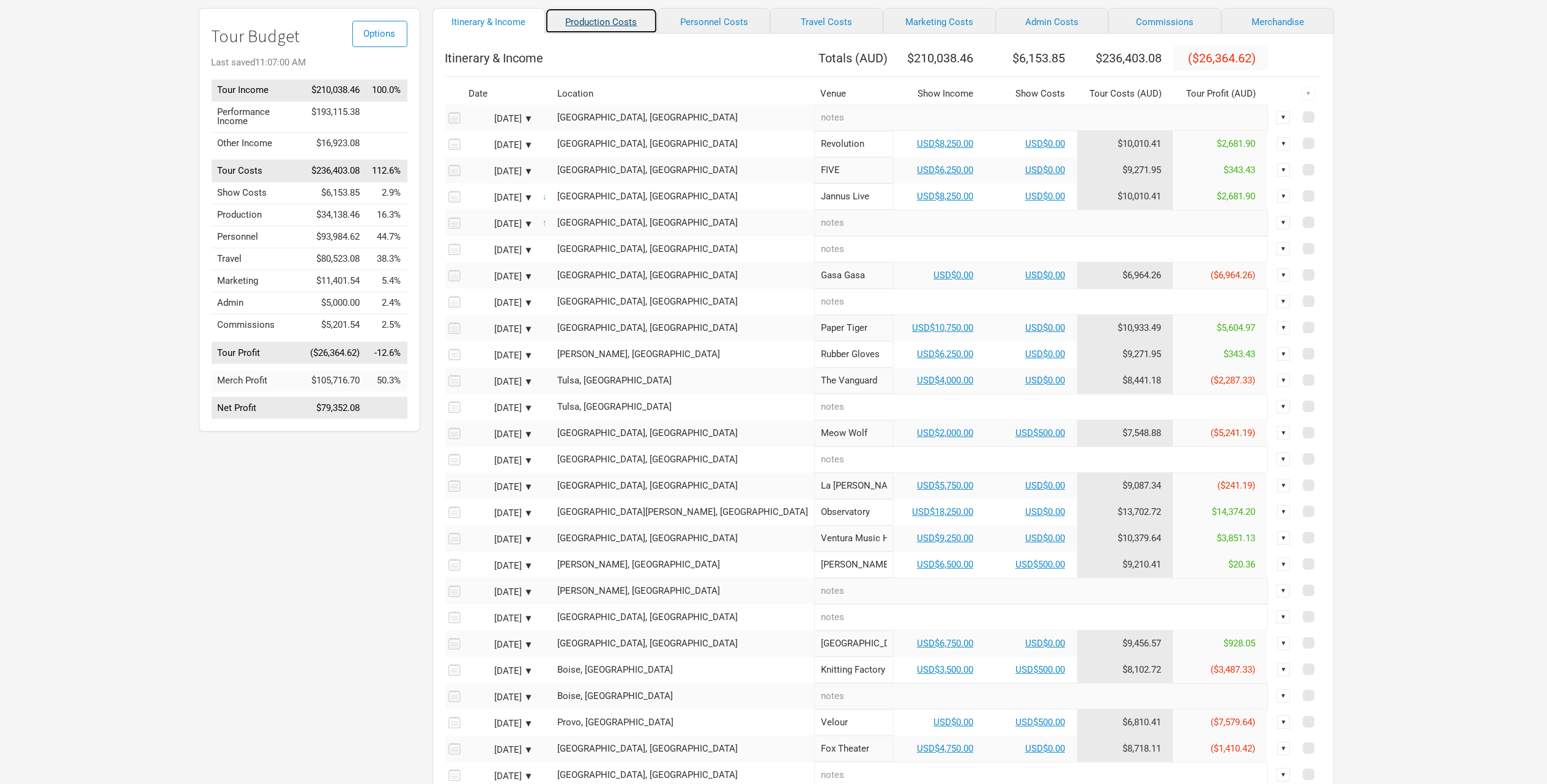
click at [585, 25] on link "Production Costs" at bounding box center [601, 21] width 112 height 26
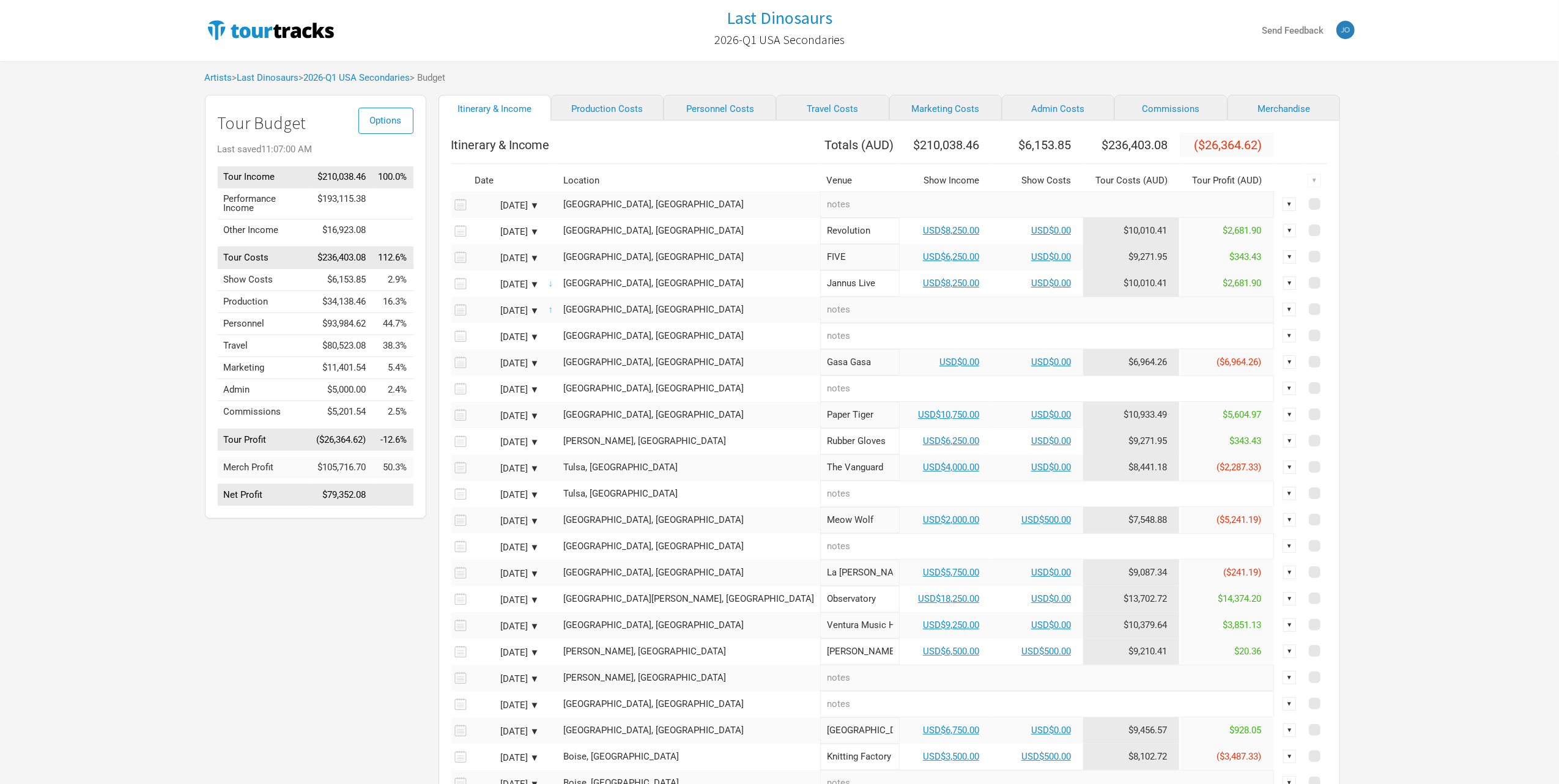
select select "USD"
select select "Shows"
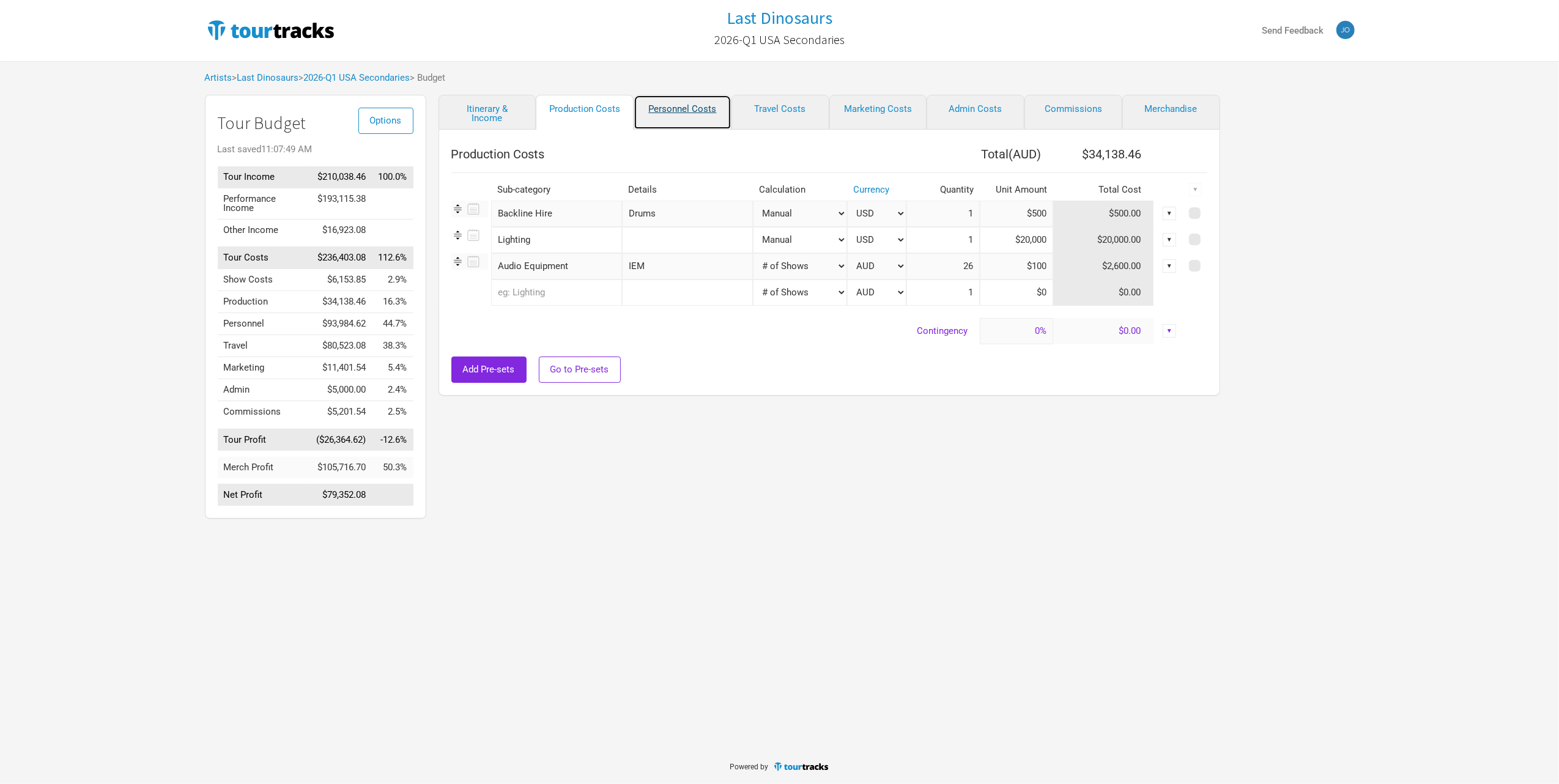
click at [664, 116] on link "Personnel Costs" at bounding box center [682, 112] width 98 height 35
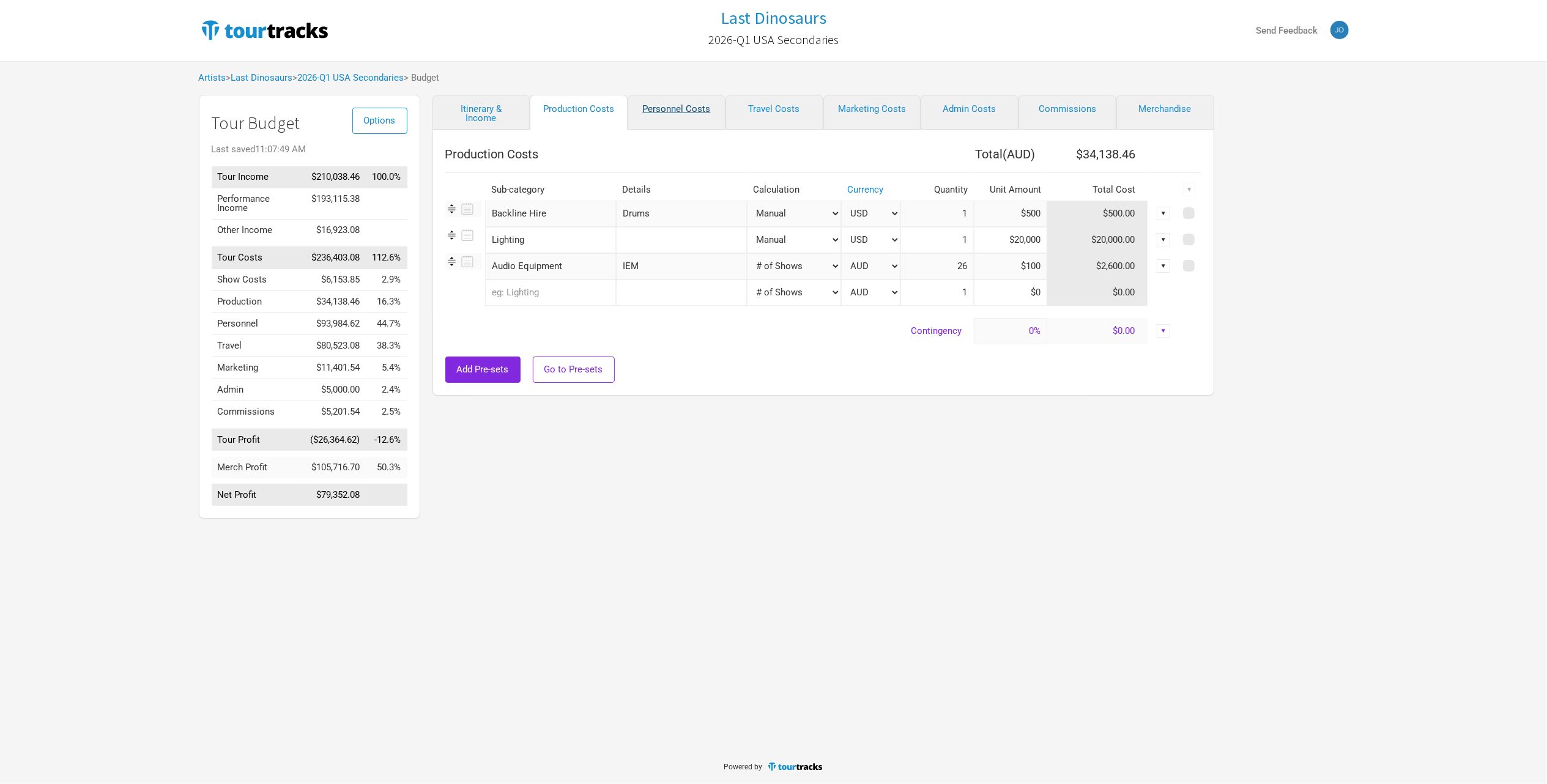
select select "USD"
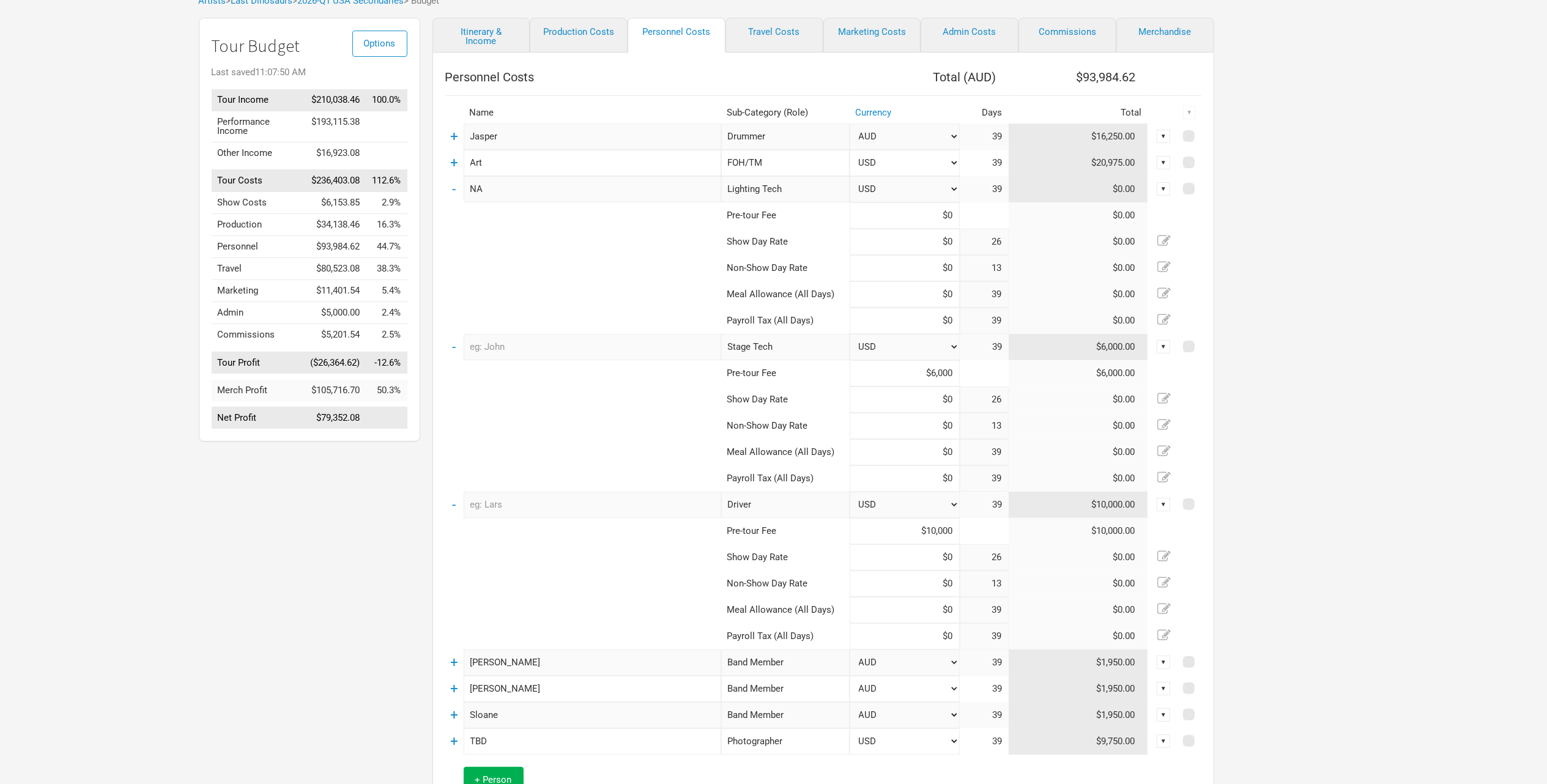
scroll to position [74, 0]
click at [1165, 140] on div "▼" at bounding box center [1163, 139] width 14 height 14
click at [1254, 153] on div "Options Tour Budget Last saved 11:07:50 AM Tour Income $210,038.46 100.0% Perfo…" at bounding box center [773, 467] width 1175 height 894
click at [451, 350] on td "-" at bounding box center [455, 350] width 18 height 26
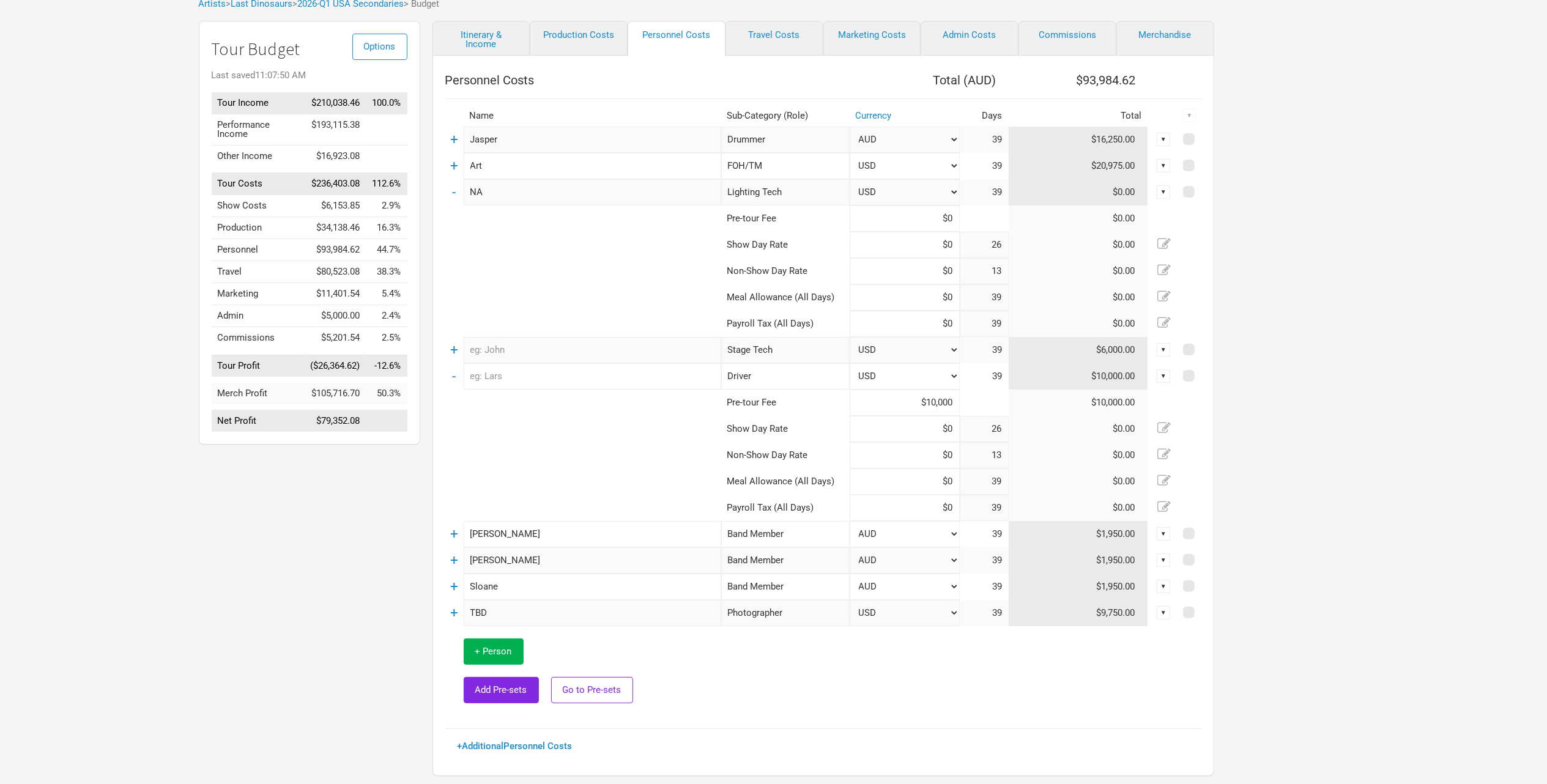
click at [458, 188] on td "-" at bounding box center [455, 192] width 18 height 26
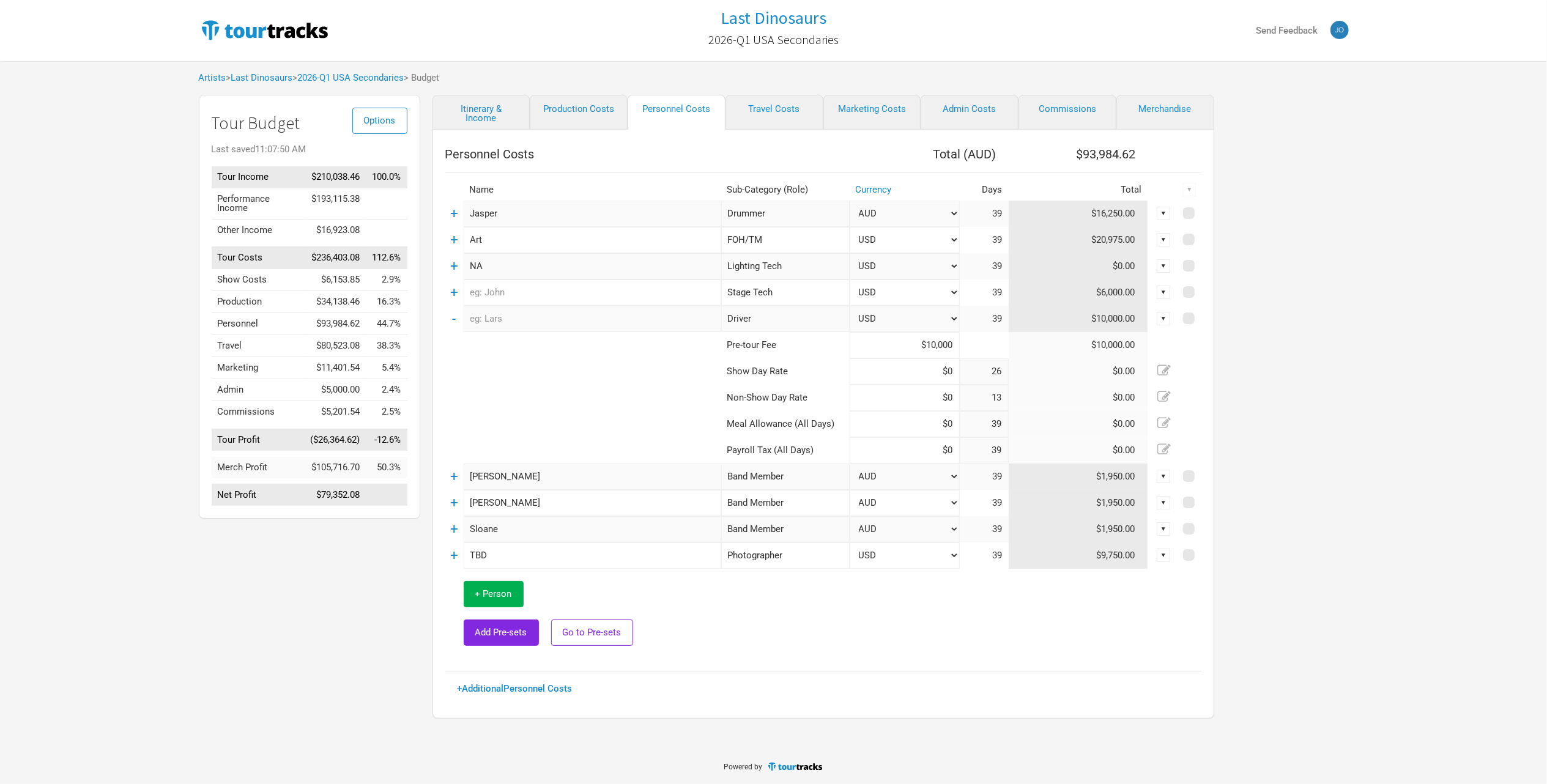
scroll to position [0, 0]
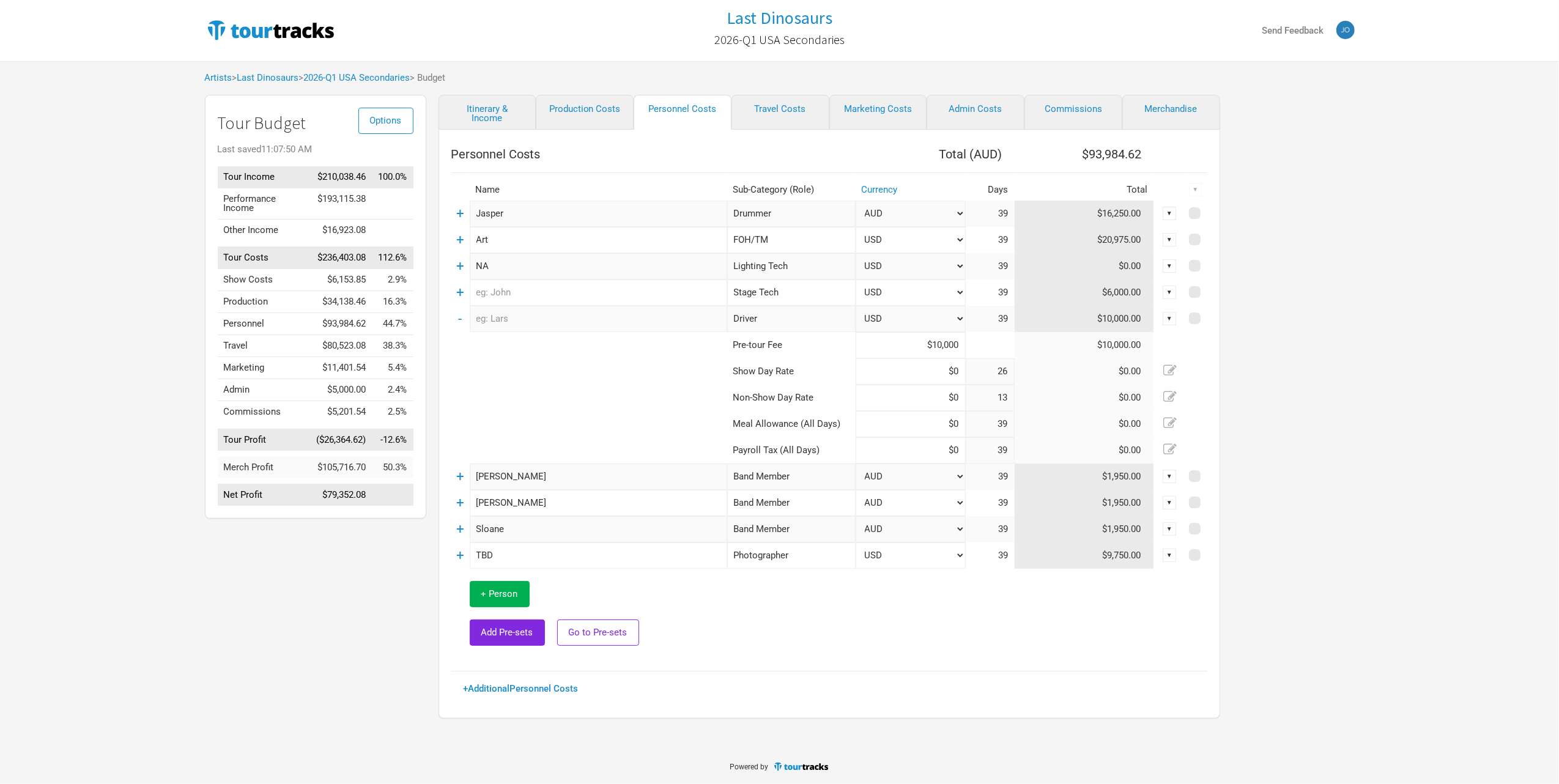
click at [463, 319] on td "-" at bounding box center [461, 319] width 18 height 26
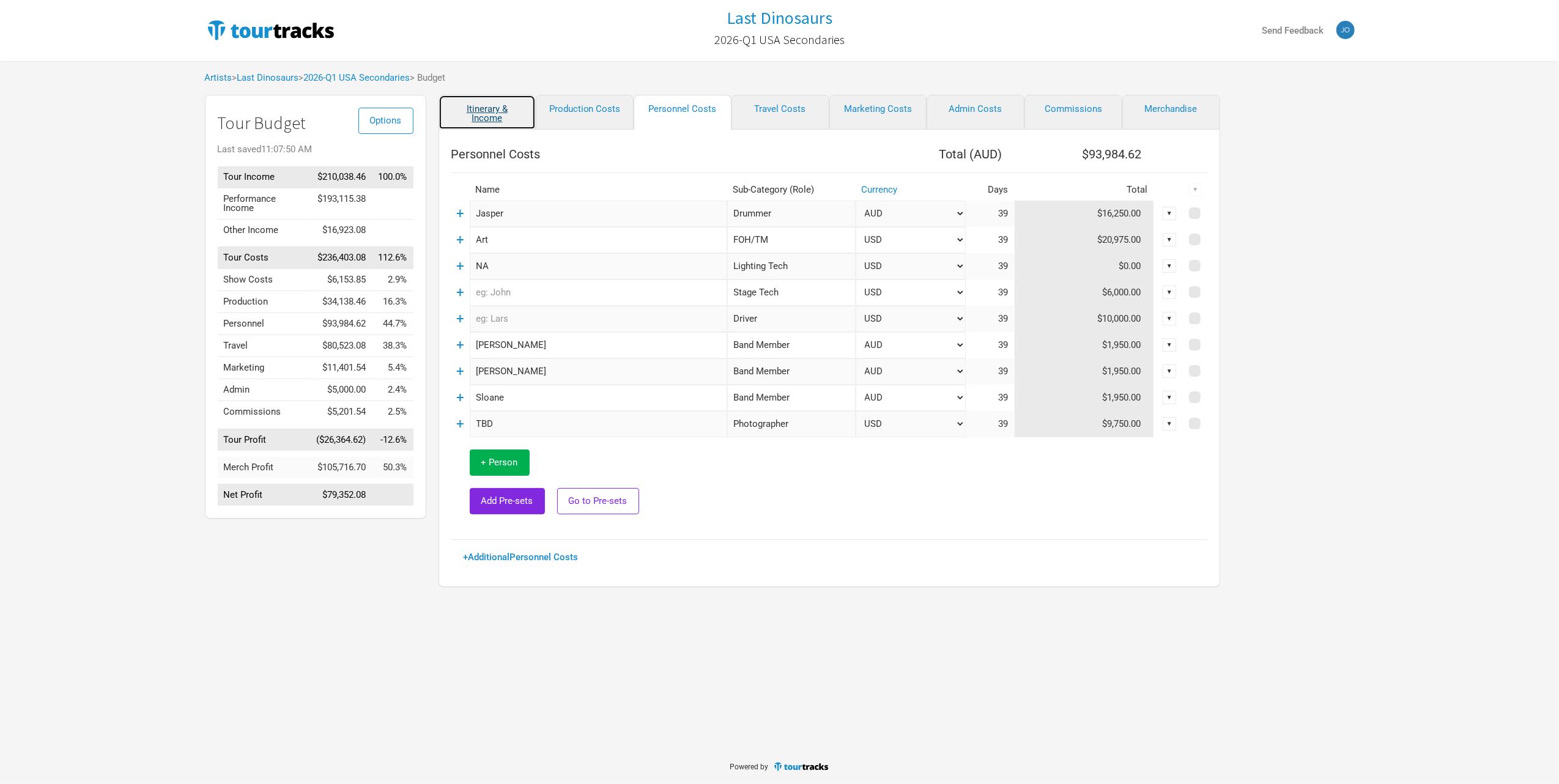
click at [487, 126] on link "Itinerary & Income" at bounding box center [487, 112] width 98 height 35
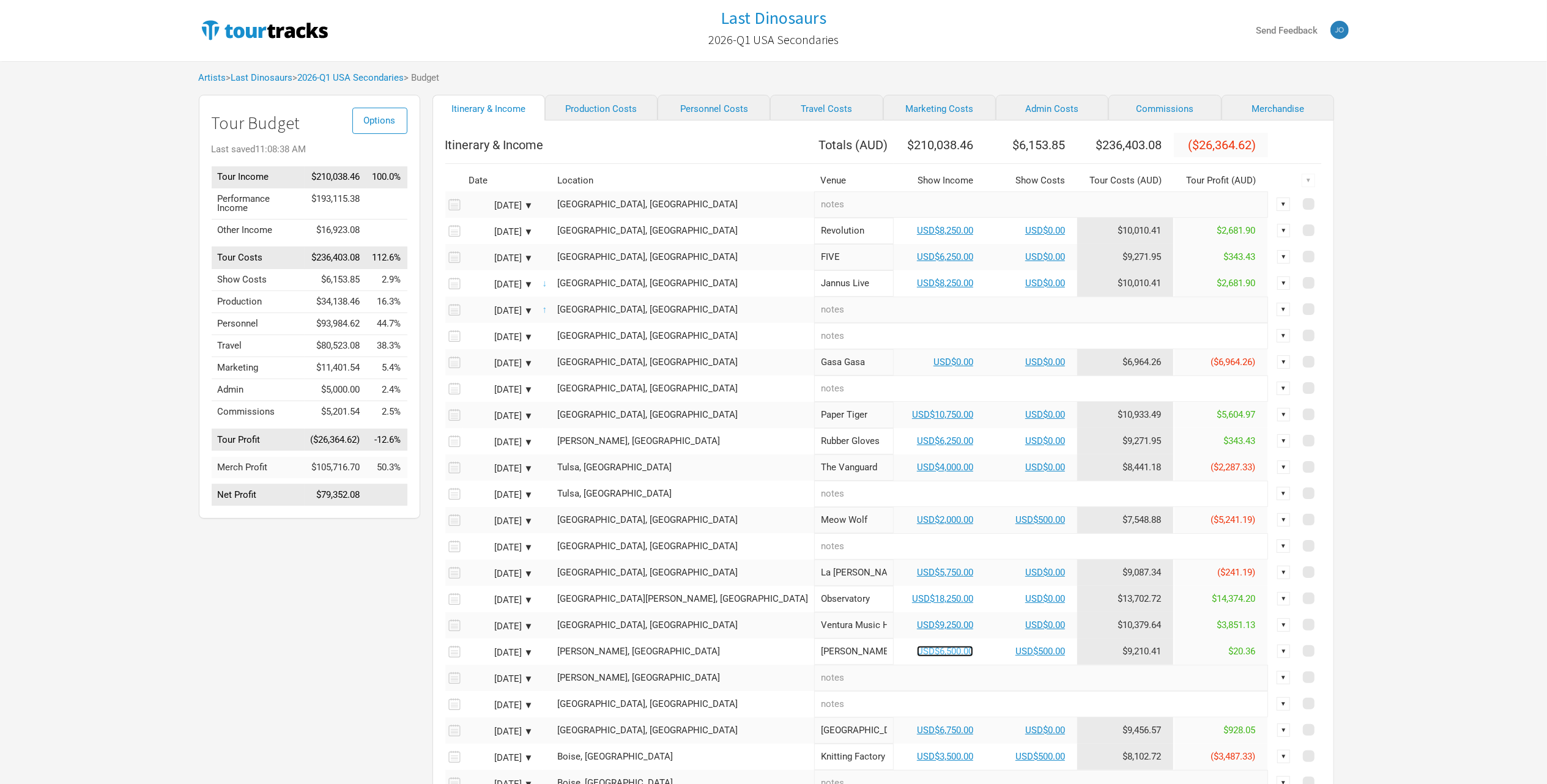
click at [917, 657] on link "USD$6,500.00" at bounding box center [946, 652] width 57 height 11
select select "USD"
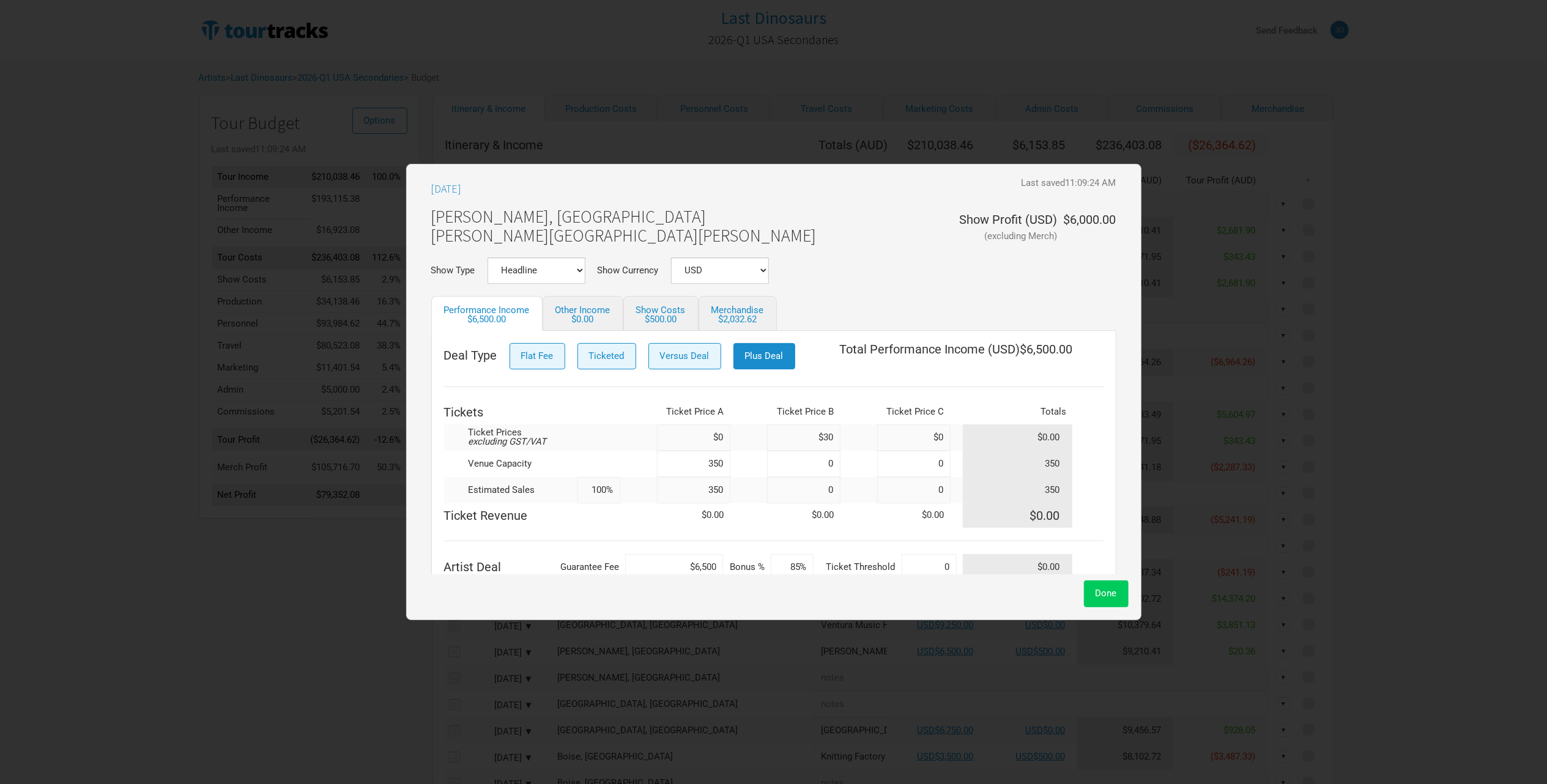
click at [1117, 589] on span "Done" at bounding box center [1105, 593] width 21 height 11
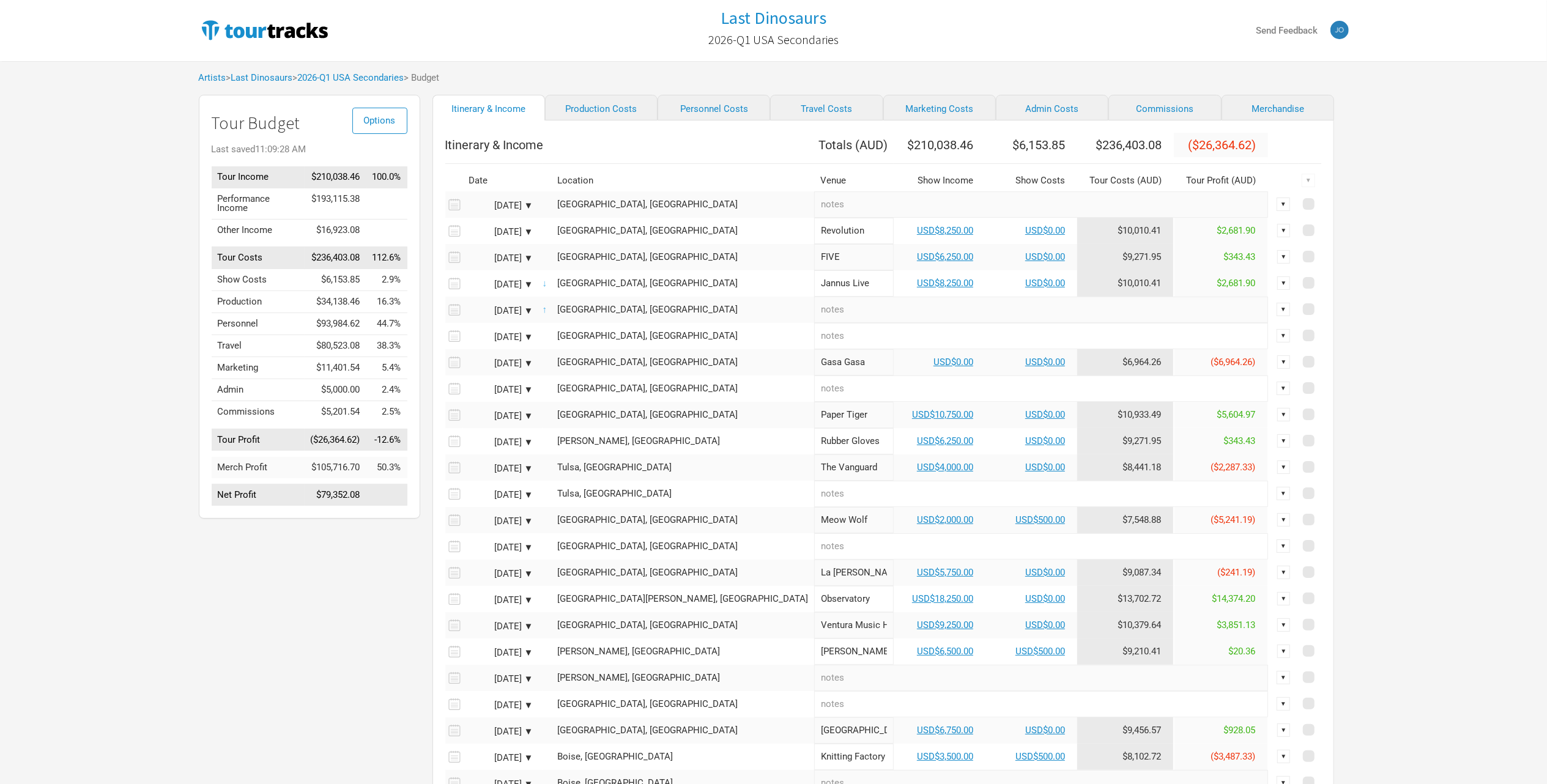
scroll to position [573, 0]
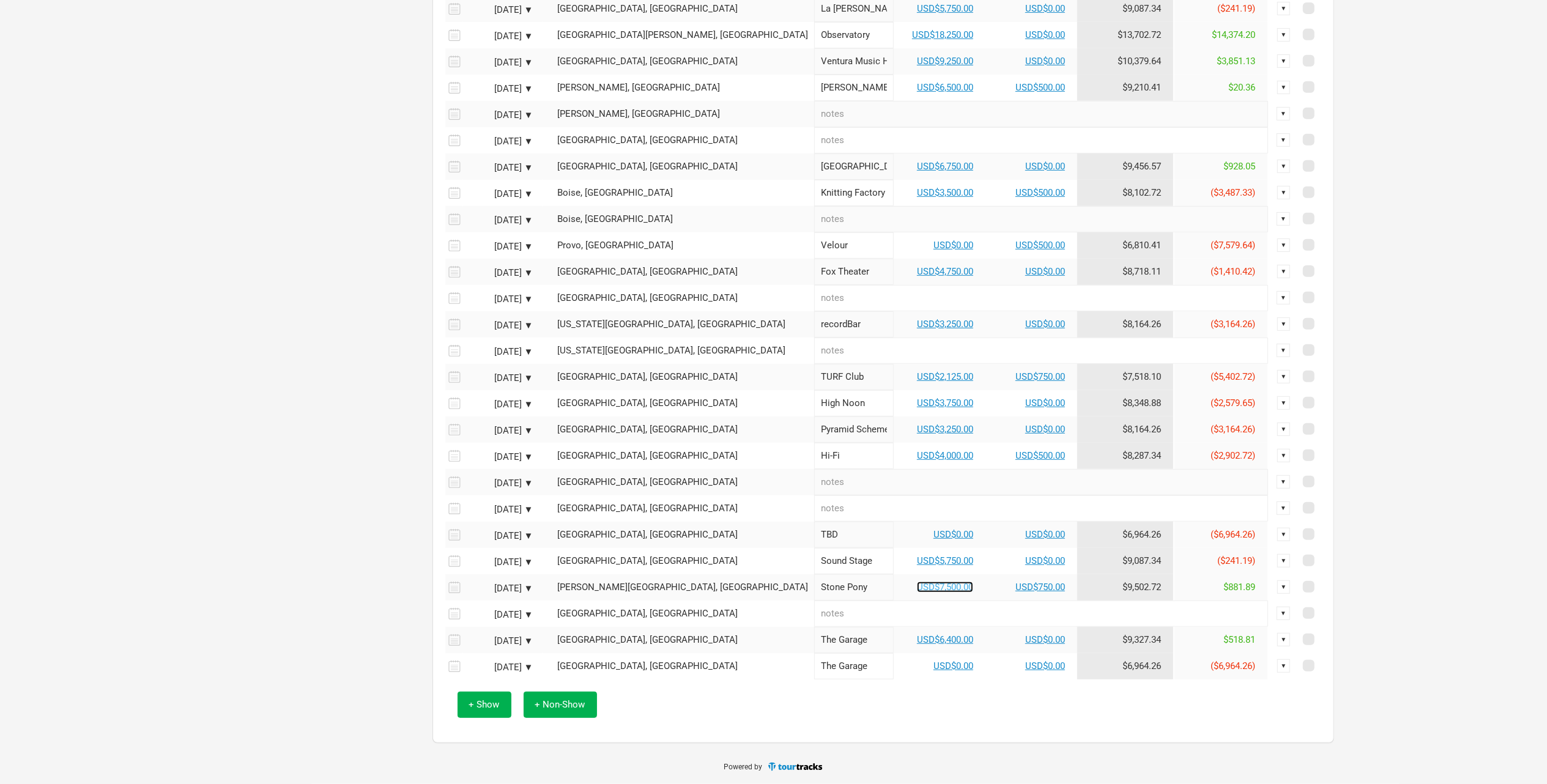
click at [917, 588] on link "USD$7,500.00" at bounding box center [946, 587] width 57 height 11
select select "USD"
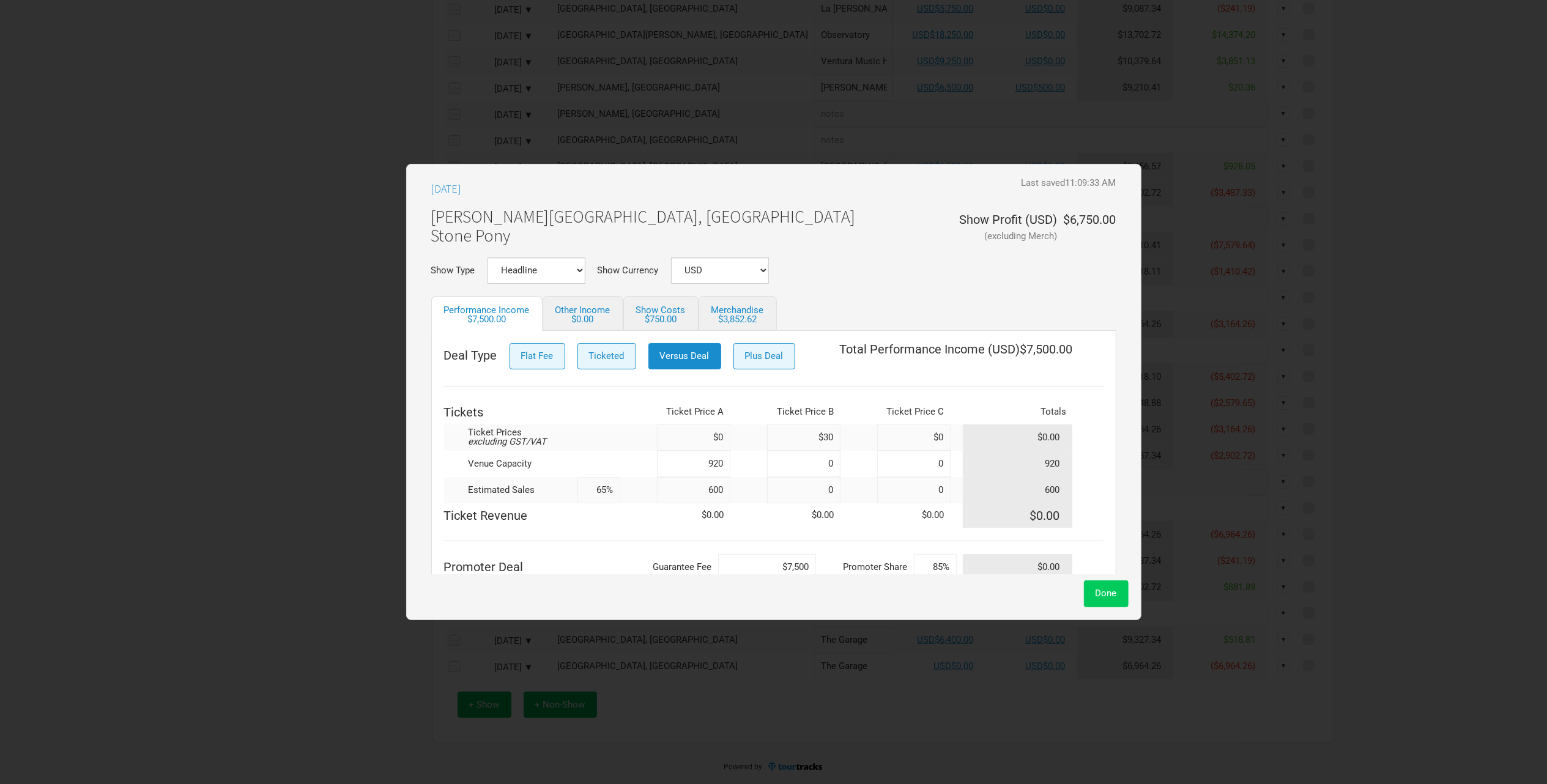
click at [1116, 591] on span "Done" at bounding box center [1105, 593] width 21 height 11
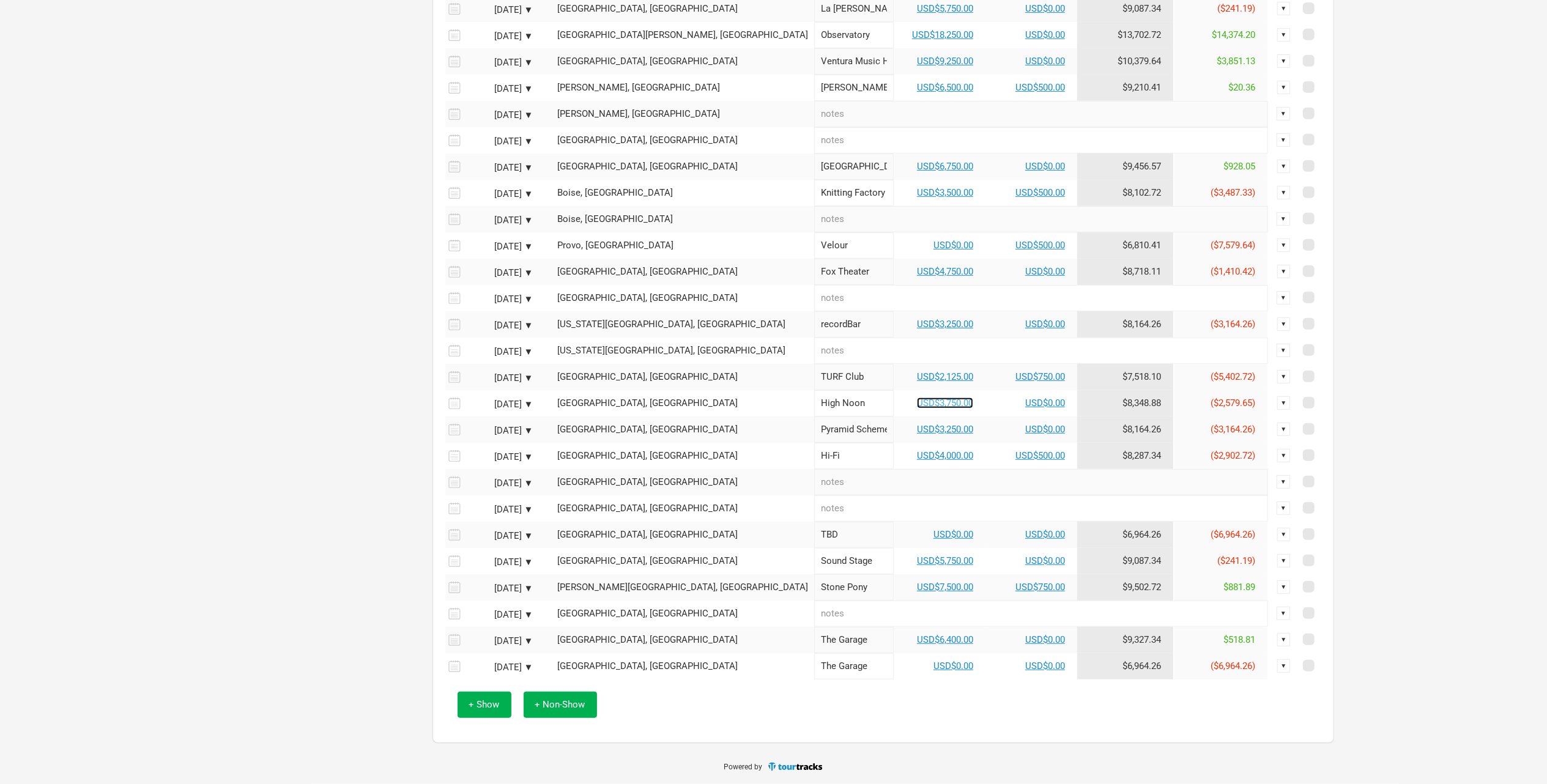
click at [917, 400] on link "USD$3,750.00" at bounding box center [946, 403] width 57 height 11
select select "USD"
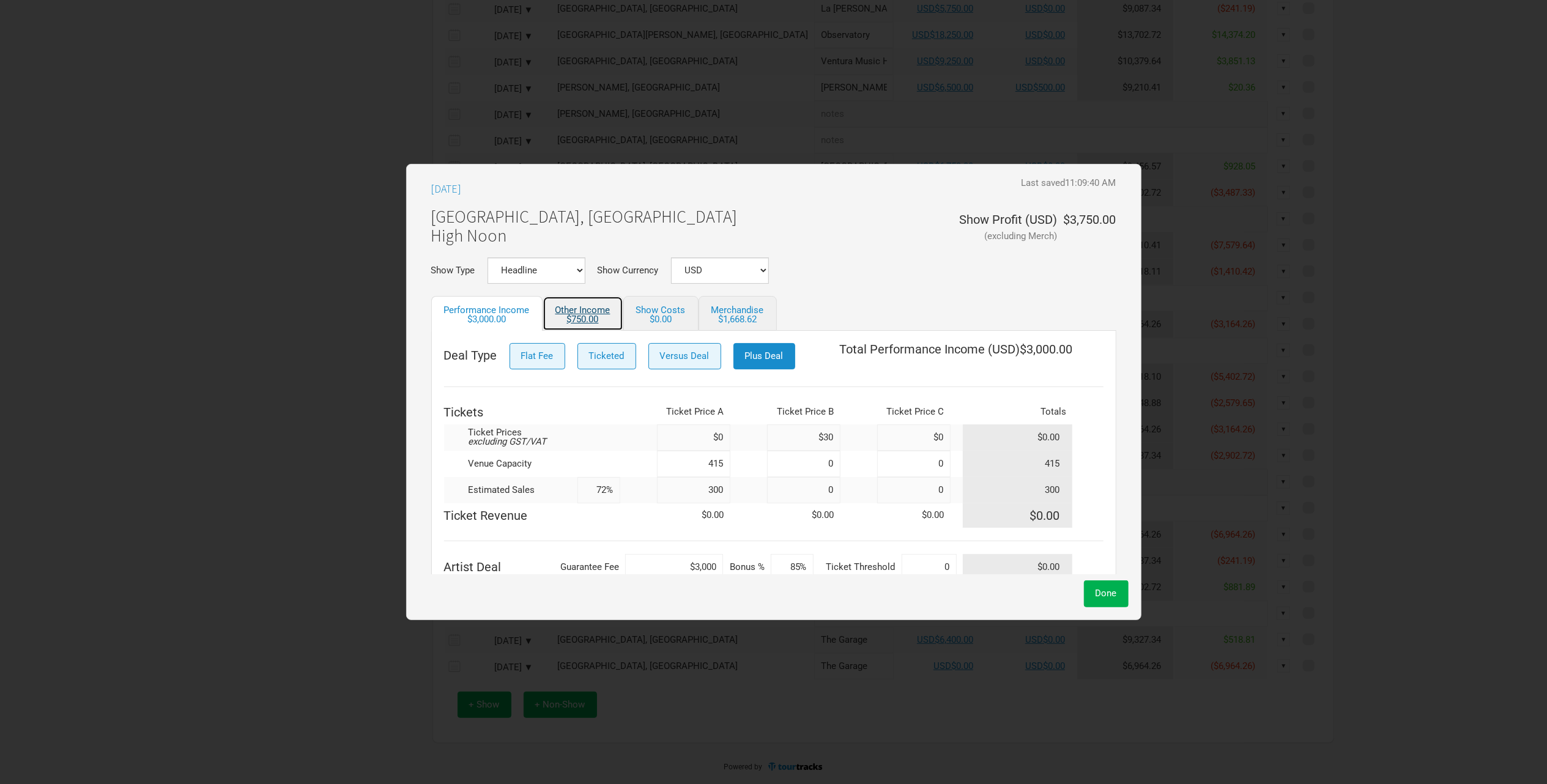
click at [575, 317] on div "$750.00" at bounding box center [583, 319] width 55 height 9
select select "USD"
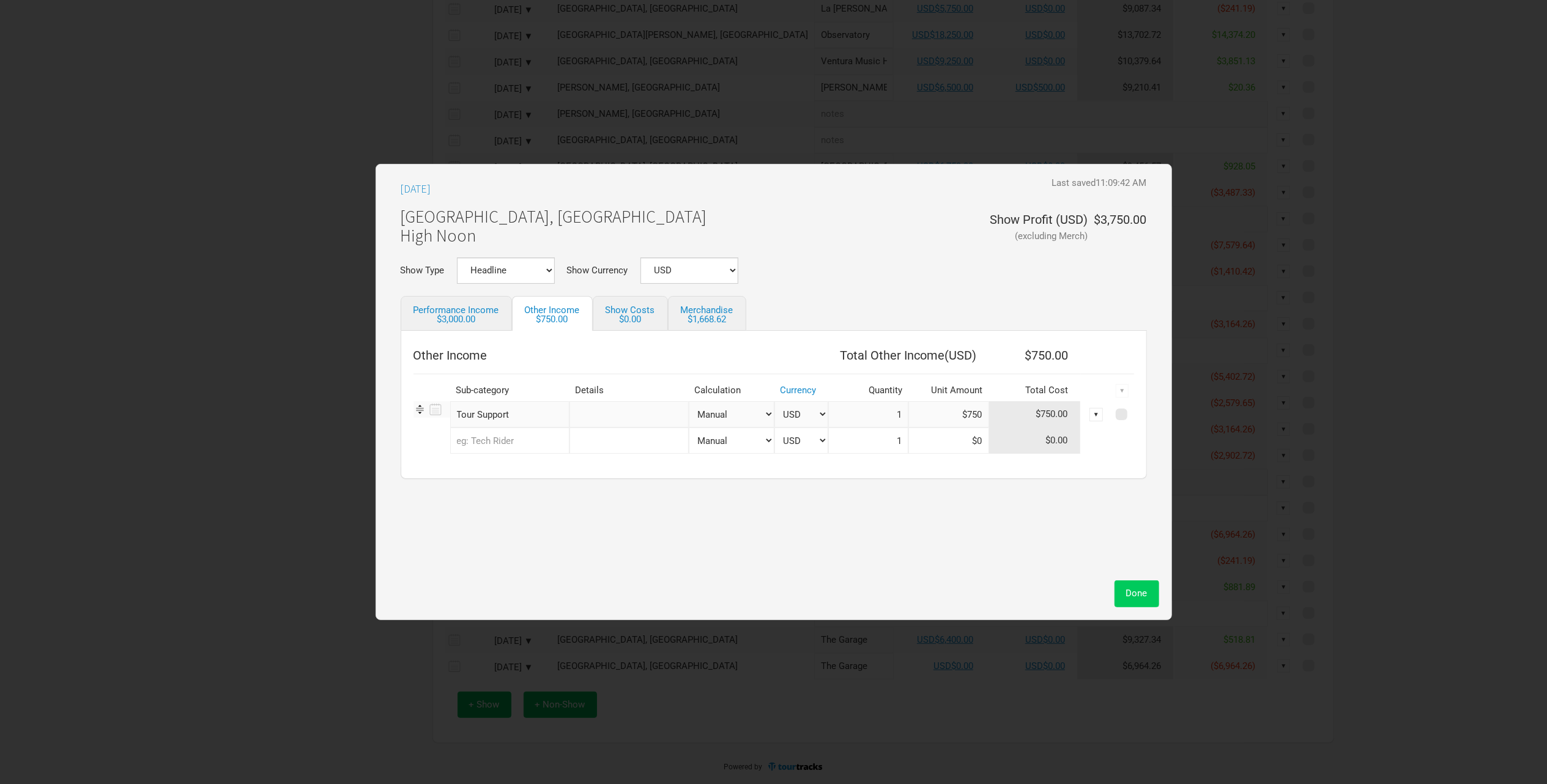
click at [1145, 587] on button "Done" at bounding box center [1136, 593] width 45 height 26
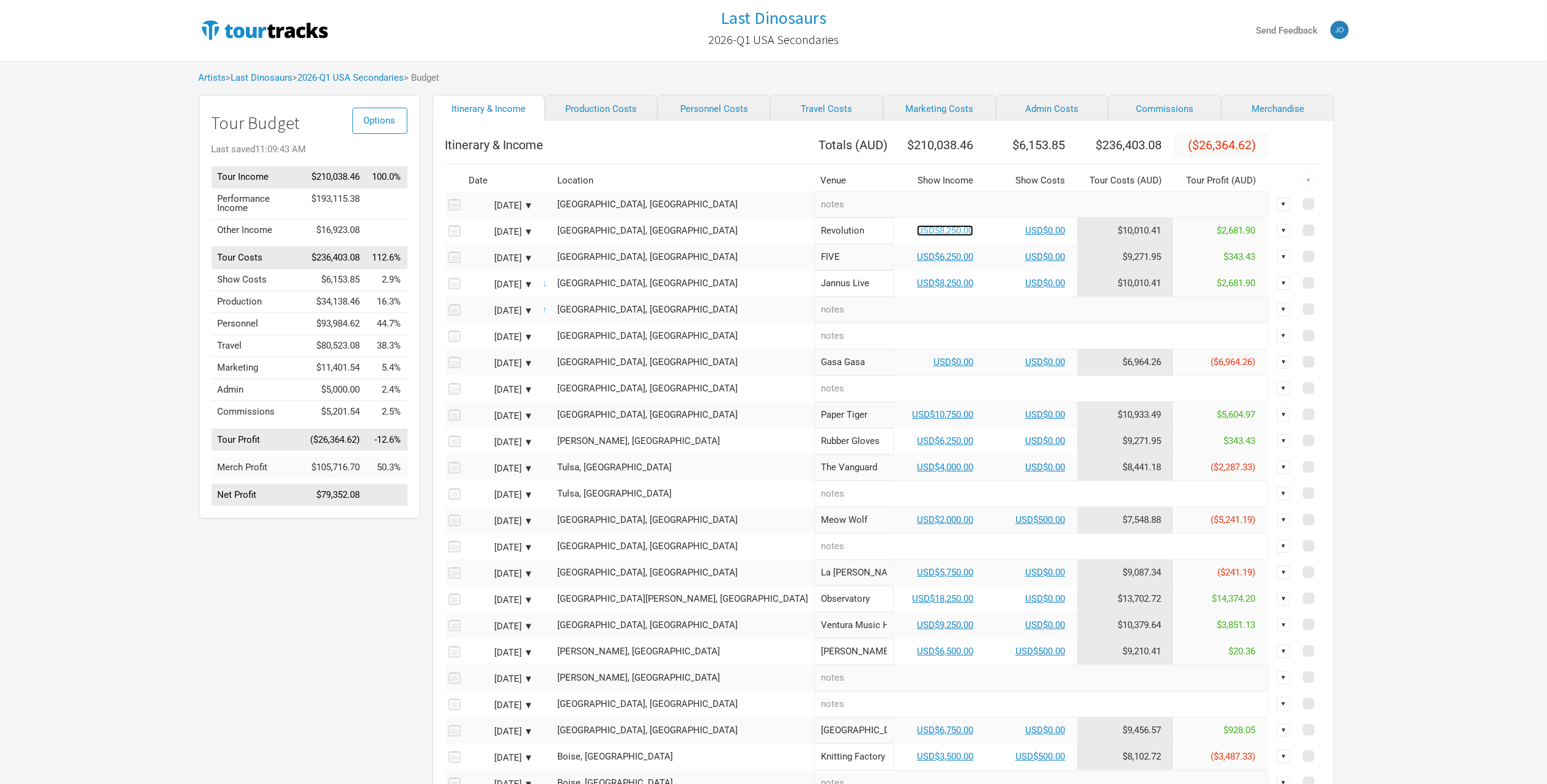
click at [917, 235] on link "USD$8,250.00" at bounding box center [946, 231] width 57 height 11
select select "USD"
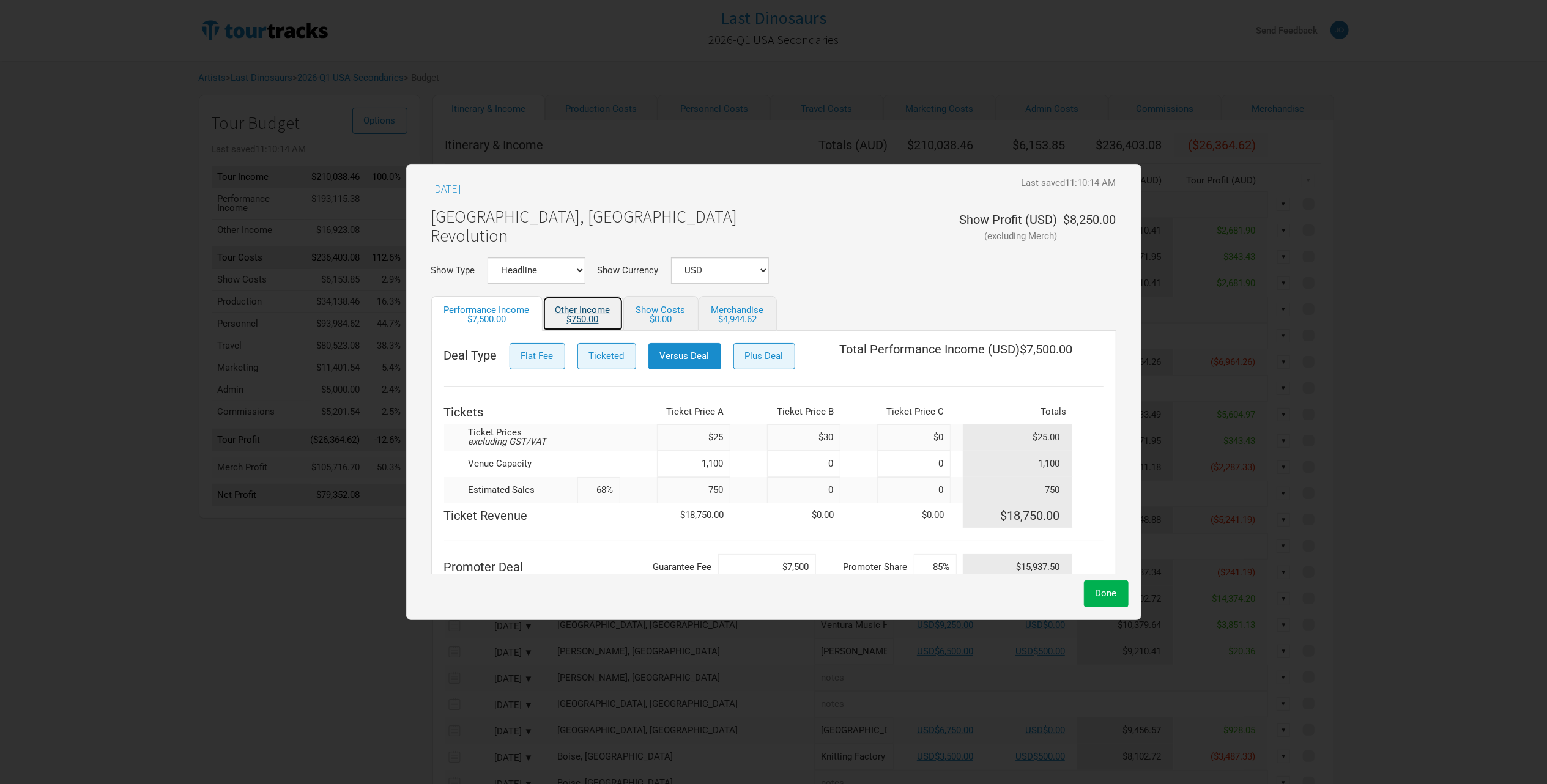
click at [600, 312] on link "Other Income $750.00" at bounding box center [583, 313] width 80 height 35
select select "USD"
